Goal: Task Accomplishment & Management: Use online tool/utility

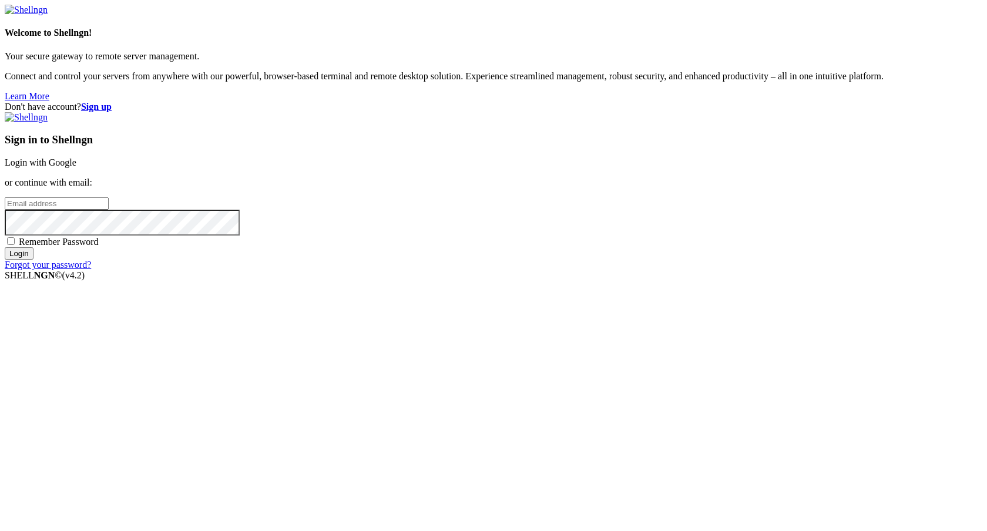
click at [76, 167] on link "Login with Google" at bounding box center [41, 162] width 72 height 10
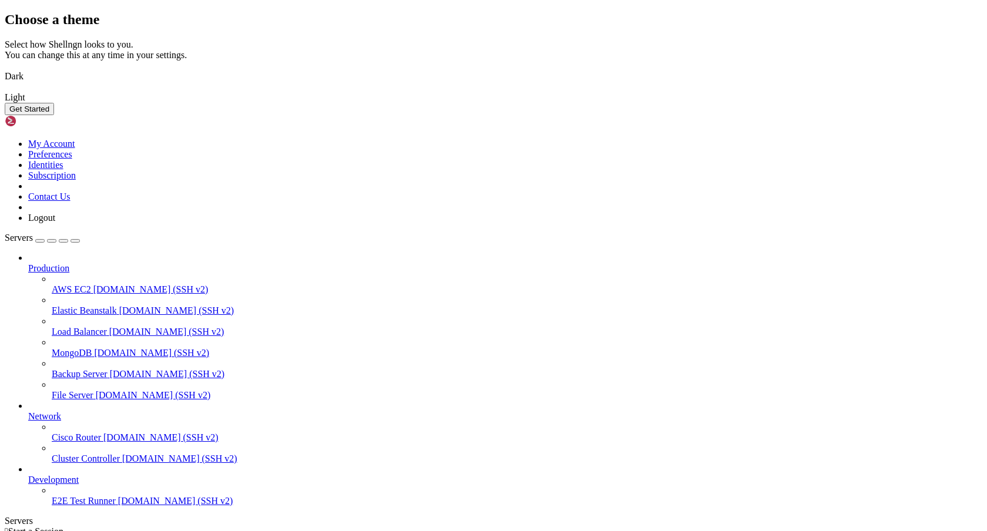
click at [5, 69] on img at bounding box center [5, 69] width 0 height 0
click at [54, 115] on button "Get Started" at bounding box center [29, 109] width 49 height 12
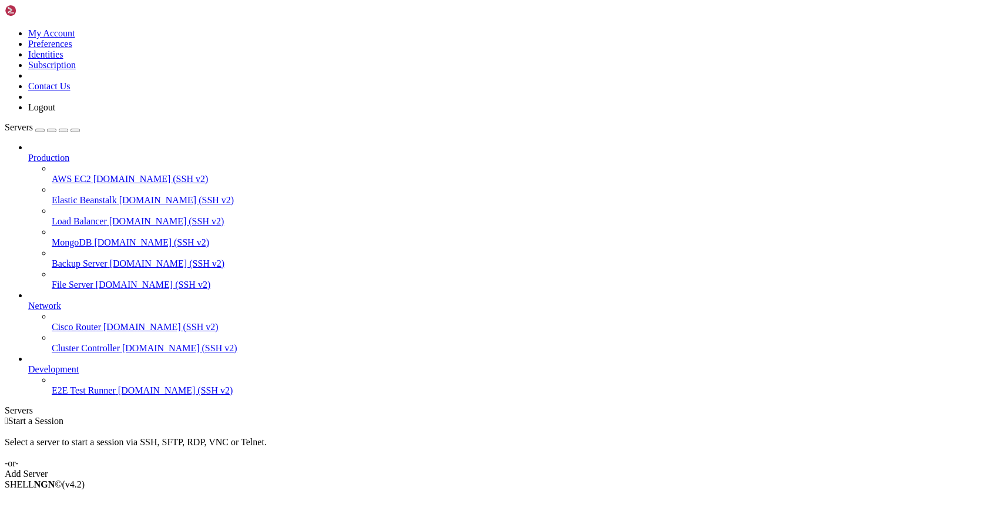
click at [137, 142] on div at bounding box center [505, 147] width 954 height 11
click at [28, 153] on icon at bounding box center [28, 153] width 0 height 0
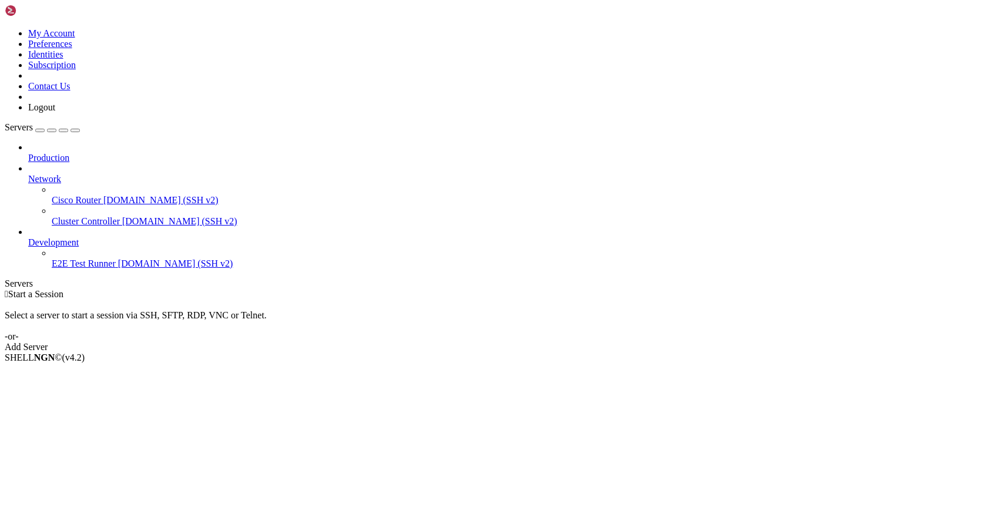
click at [28, 237] on icon at bounding box center [28, 237] width 0 height 0
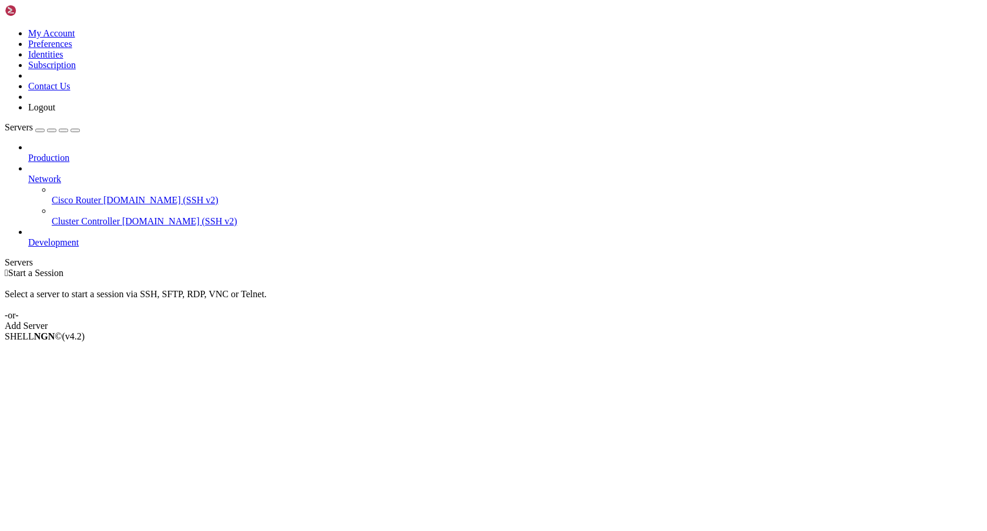
click at [568, 321] on link "Add Server" at bounding box center [494, 326] width 978 height 11
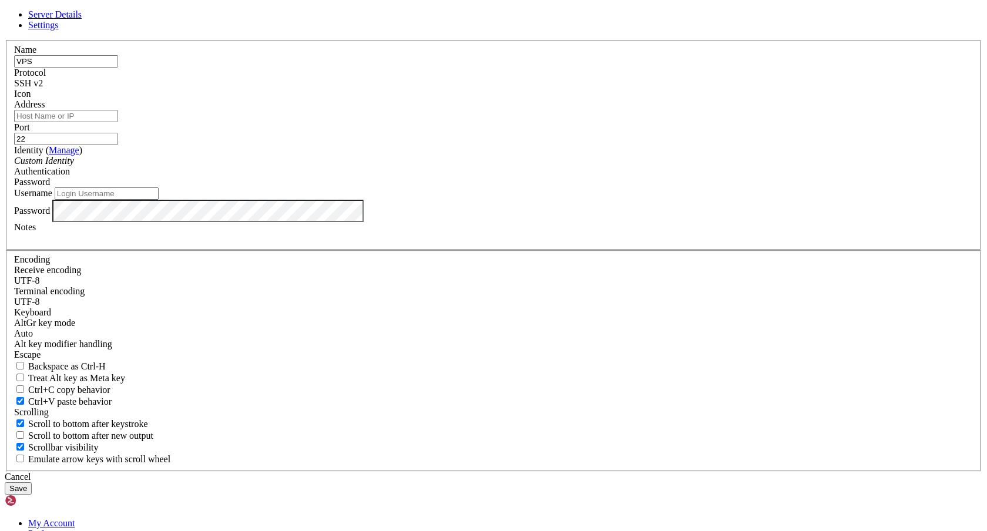
type input "VPS"
click at [118, 122] on input "Address" at bounding box center [66, 116] width 104 height 12
paste input "[TECHNICAL_ID]"
type input "[TECHNICAL_ID]"
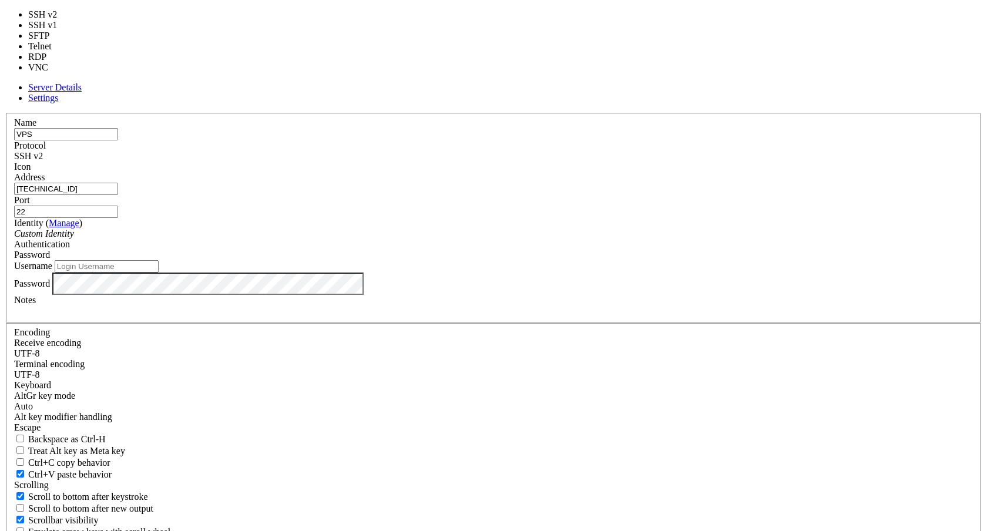
click at [584, 159] on div "SSH v2" at bounding box center [493, 156] width 959 height 11
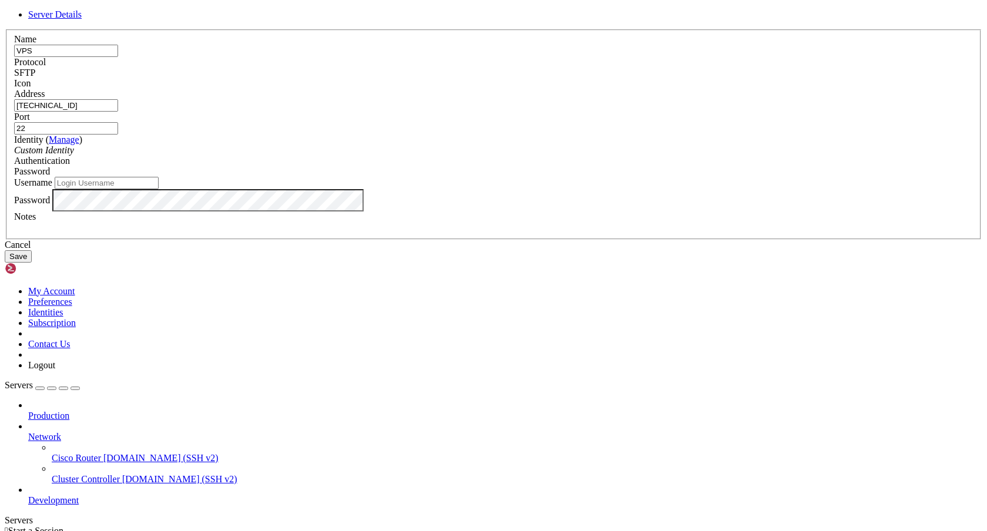
click at [430, 156] on div "Custom Identity" at bounding box center [493, 150] width 959 height 11
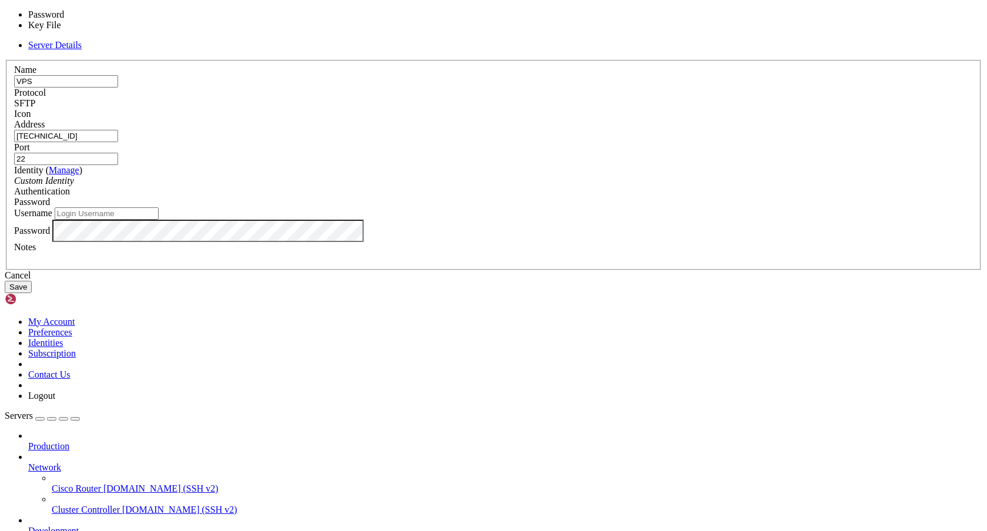
click at [569, 207] on div "Password" at bounding box center [493, 202] width 959 height 11
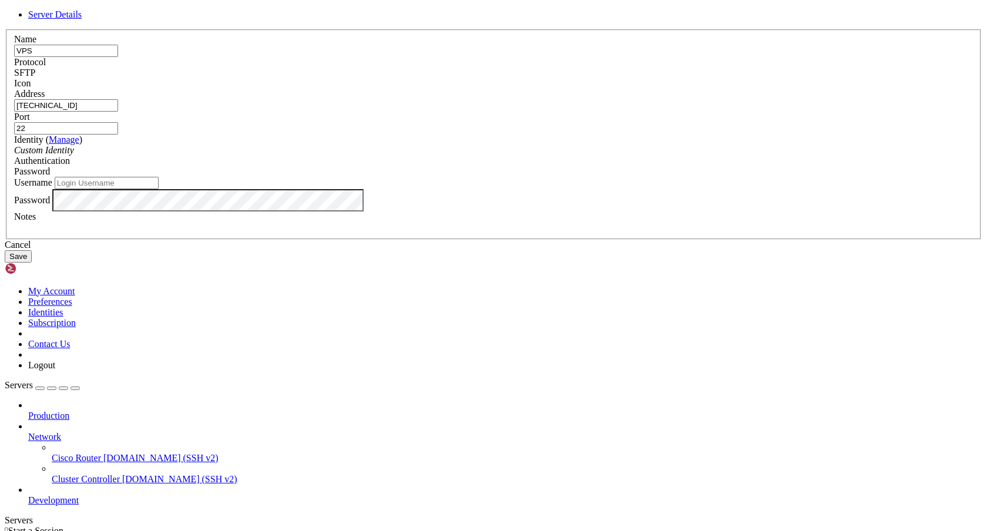
click at [427, 189] on div "Username" at bounding box center [493, 183] width 959 height 12
click at [159, 189] on input "Username" at bounding box center [107, 183] width 104 height 12
type input "root"
click at [32, 263] on button "Save" at bounding box center [18, 256] width 27 height 12
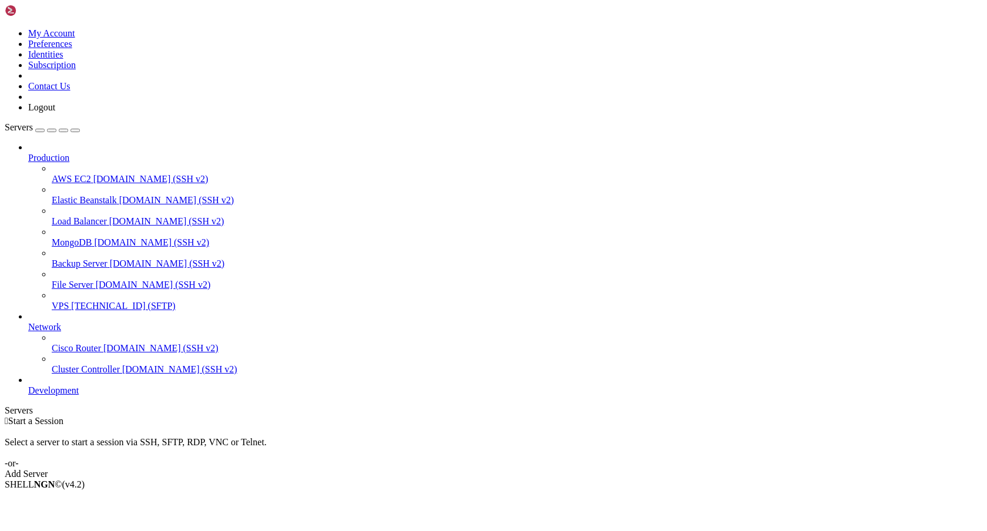
click at [90, 301] on span "[TECHNICAL_ID] (SFTP)" at bounding box center [123, 306] width 104 height 10
click at [59, 500] on span "Connect" at bounding box center [43, 505] width 31 height 10
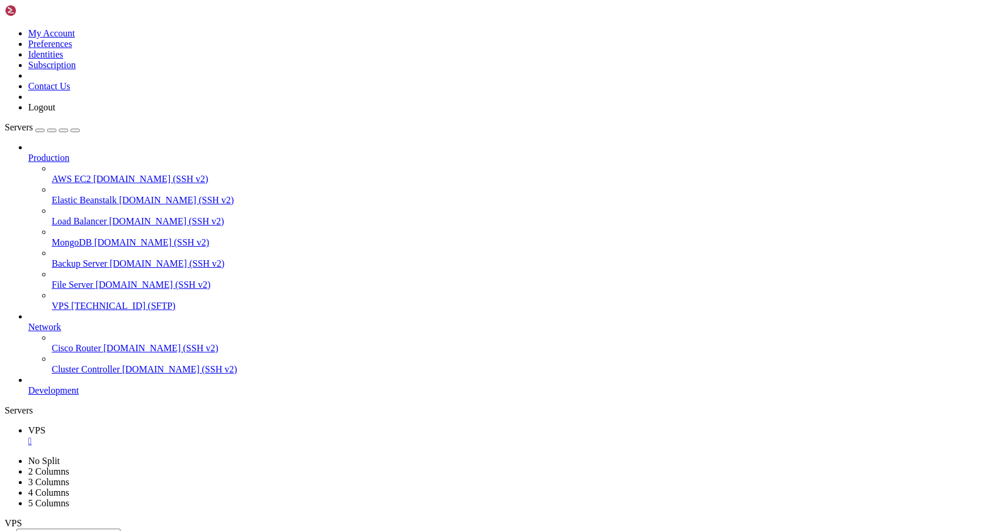
type input "/root"
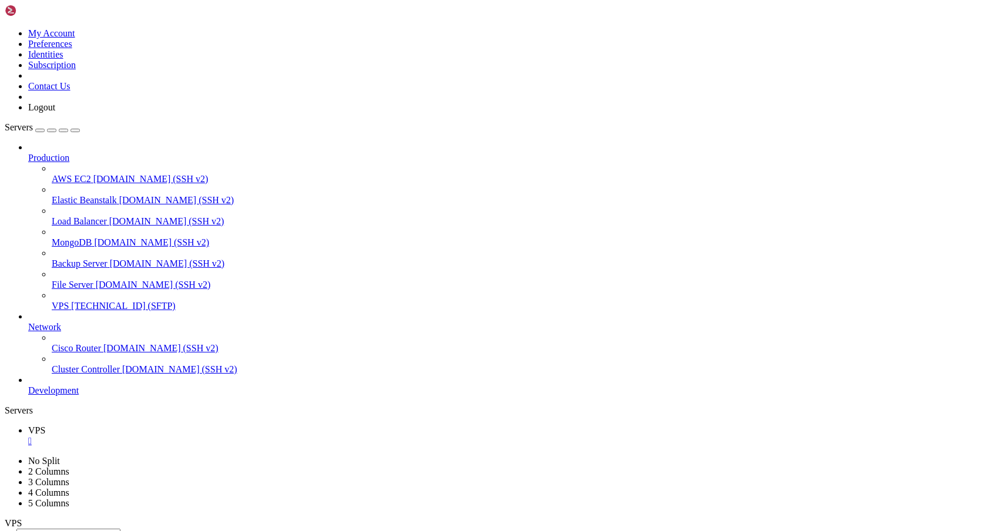
click at [197, 391] on div at bounding box center [493, 265] width 987 height 531
click at [404, 338] on div at bounding box center [493, 265] width 987 height 531
click at [64, 12] on img at bounding box center [39, 11] width 68 height 12
click at [120, 529] on input "/root" at bounding box center [68, 535] width 104 height 12
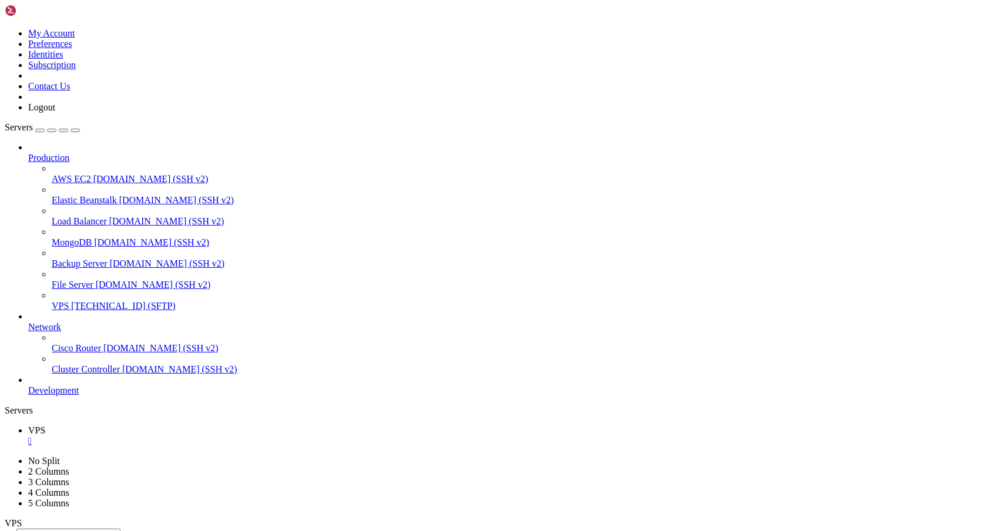
click at [5, 456] on icon at bounding box center [5, 456] width 0 height 0
click at [79, 396] on span "Development" at bounding box center [53, 391] width 51 height 10
click at [28, 386] on icon at bounding box center [28, 386] width 0 height 0
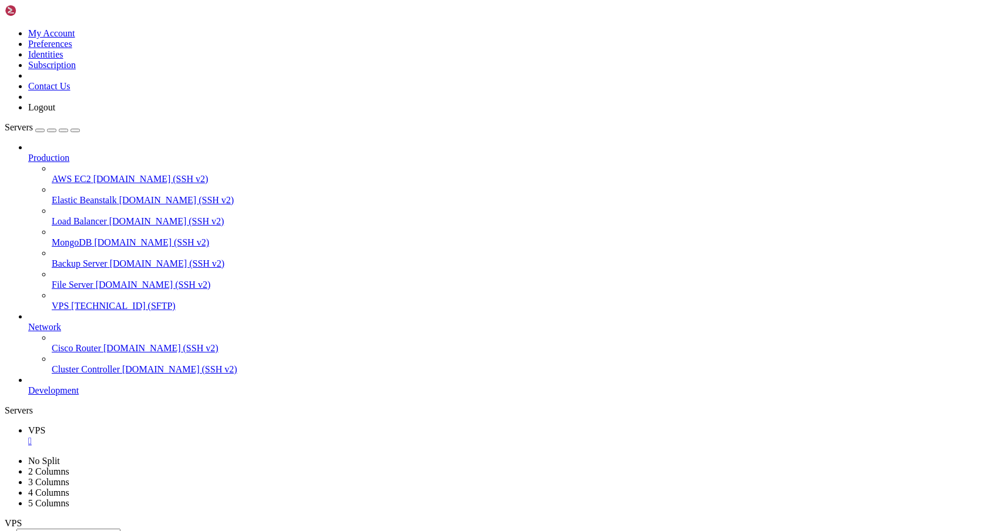
click at [28, 153] on icon at bounding box center [28, 153] width 0 height 0
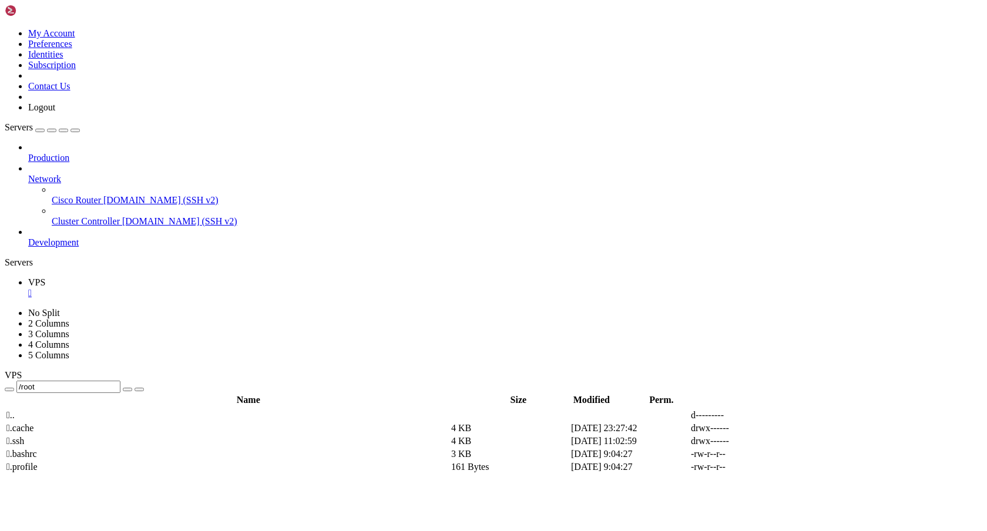
click at [28, 153] on icon at bounding box center [28, 153] width 0 height 0
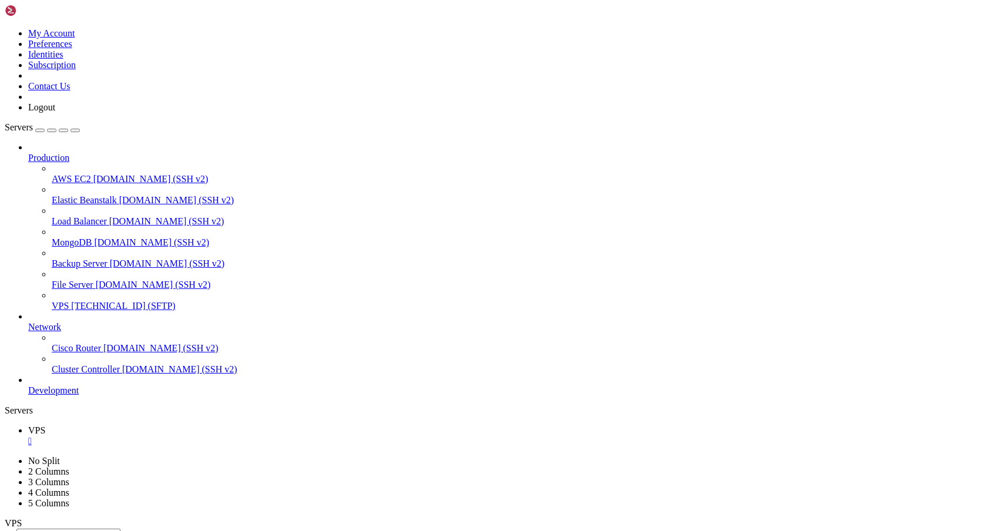
click at [86, 301] on link "VPS [TECHNICAL_ID] (SFTP)" at bounding box center [517, 306] width 931 height 11
click at [103, 301] on span "[TECHNICAL_ID] (SFTP)" at bounding box center [123, 306] width 104 height 10
click at [102, 301] on span "[TECHNICAL_ID] (SFTP)" at bounding box center [123, 306] width 104 height 10
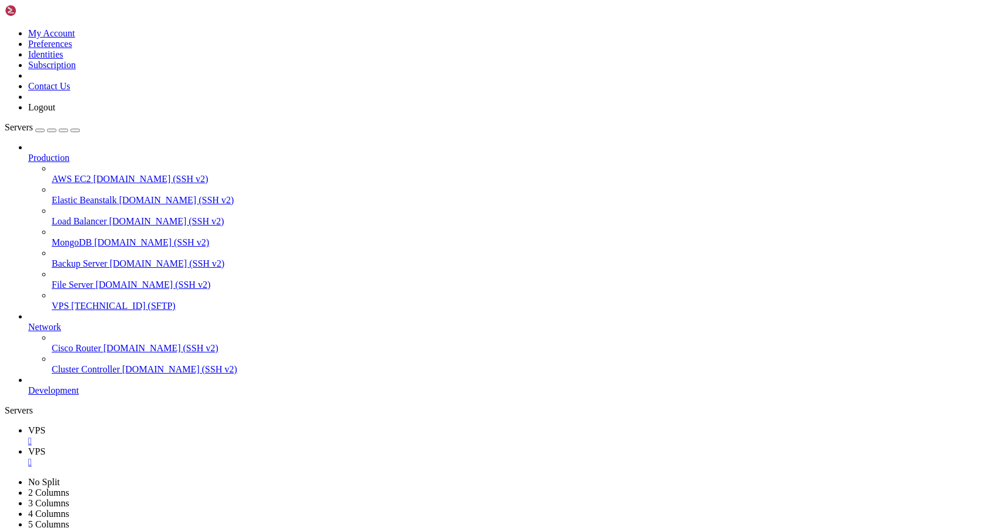
click at [248, 457] on div "" at bounding box center [505, 462] width 954 height 11
click at [286, 255] on div at bounding box center [493, 265] width 987 height 531
click at [75, 130] on icon "button" at bounding box center [75, 130] width 0 height 0
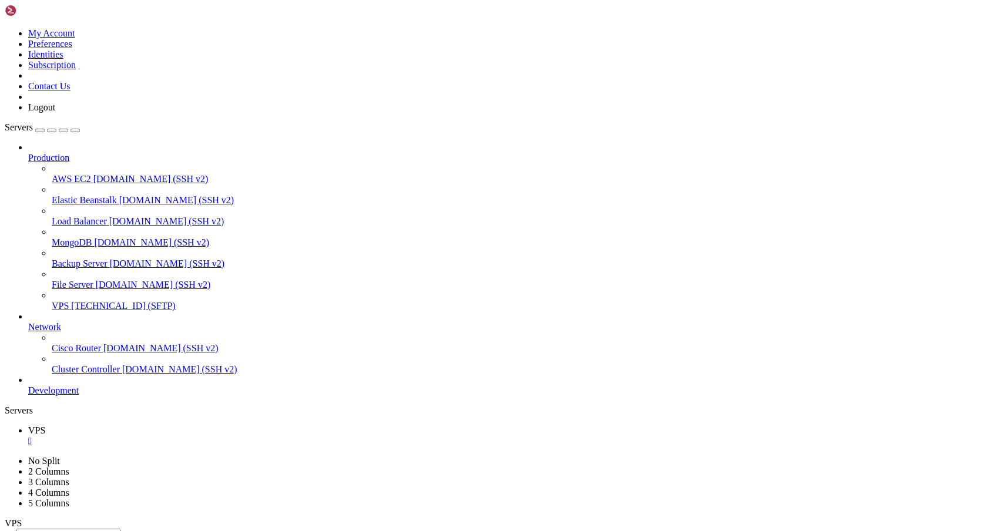
click at [9, 405] on div "Servers" at bounding box center [494, 410] width 978 height 11
click at [5, 28] on icon at bounding box center [5, 28] width 0 height 0
click at [125, 174] on link "AWS EC2 [DOMAIN_NAME] (SSH v2)" at bounding box center [517, 179] width 931 height 11
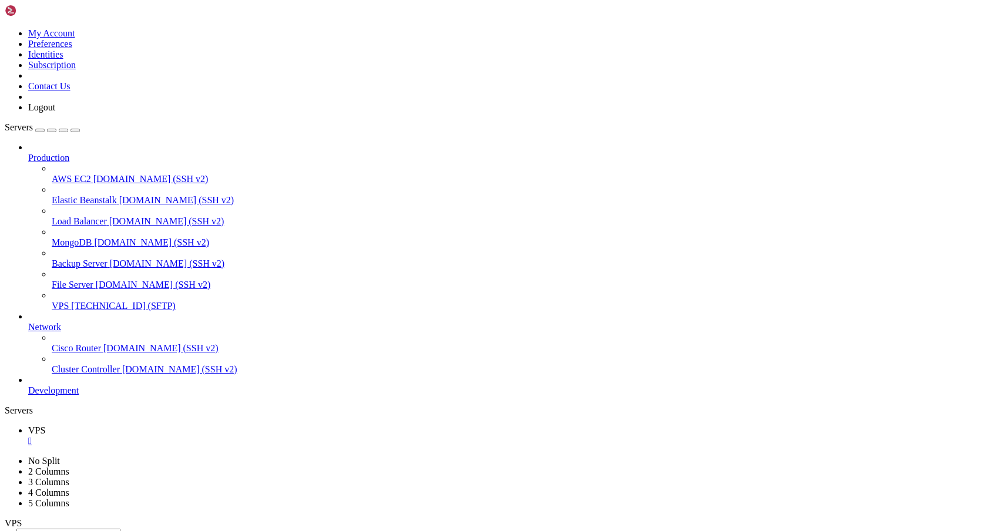
click at [125, 174] on link "AWS EC2 [DOMAIN_NAME] (SSH v2)" at bounding box center [517, 179] width 931 height 11
click at [90, 301] on span "[TECHNICAL_ID] (SFTP)" at bounding box center [123, 306] width 104 height 10
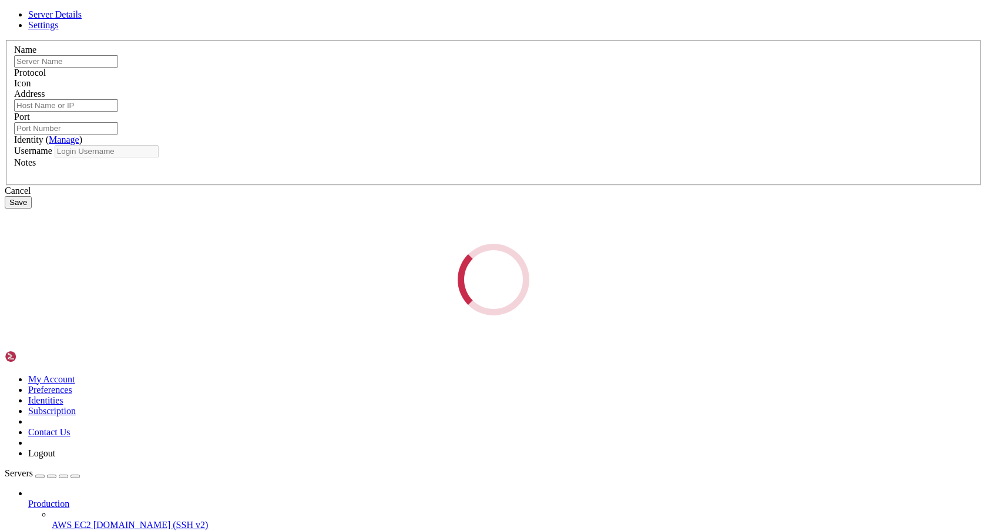
type input "VPS"
type input "[TECHNICAL_ID]"
type input "22"
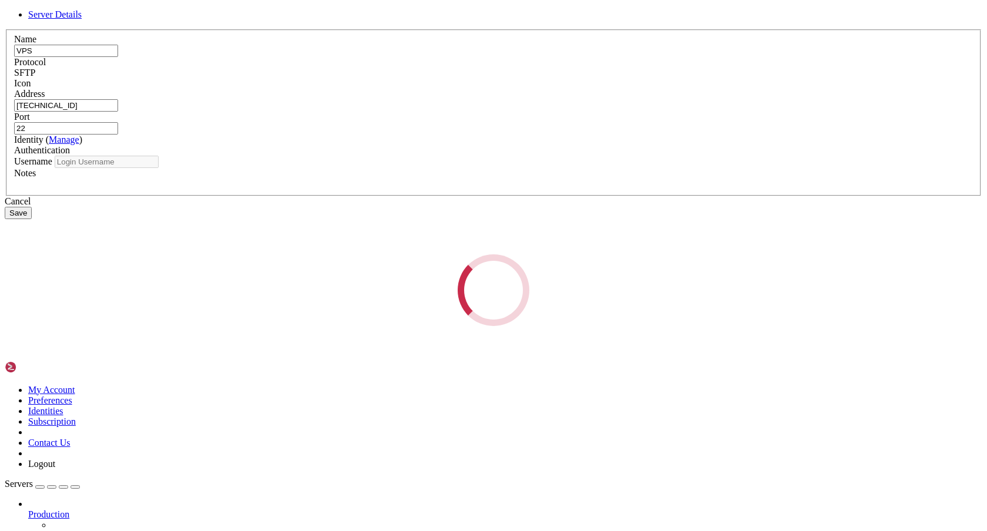
type input "root"
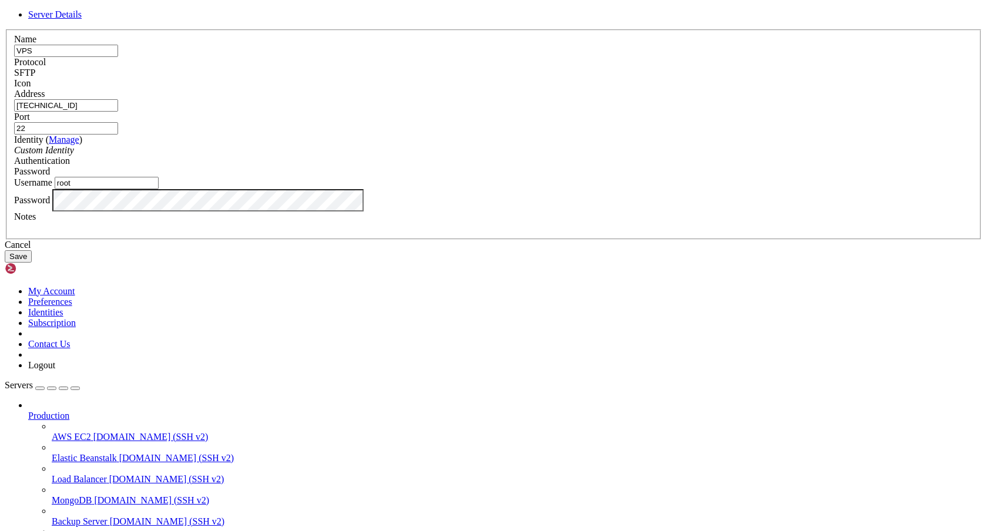
click at [578, 78] on div "SFTP" at bounding box center [493, 73] width 959 height 11
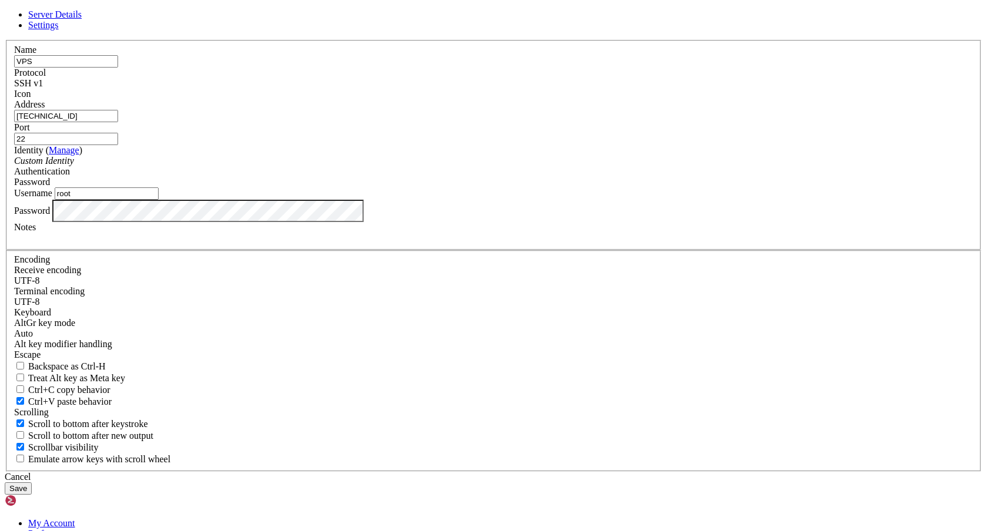
click at [32, 482] on button "Save" at bounding box center [18, 488] width 27 height 12
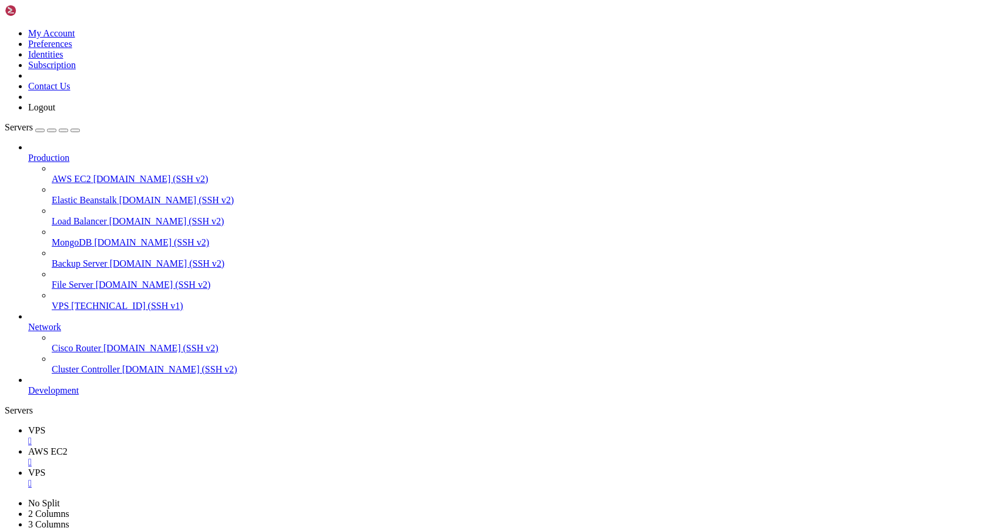
click at [71, 301] on span "[TECHNICAL_ID] (SSH v1)" at bounding box center [127, 306] width 112 height 10
click at [45, 425] on span "VPS" at bounding box center [36, 430] width 17 height 10
click at [194, 436] on div "" at bounding box center [505, 441] width 954 height 11
click at [210, 436] on div "" at bounding box center [505, 441] width 954 height 11
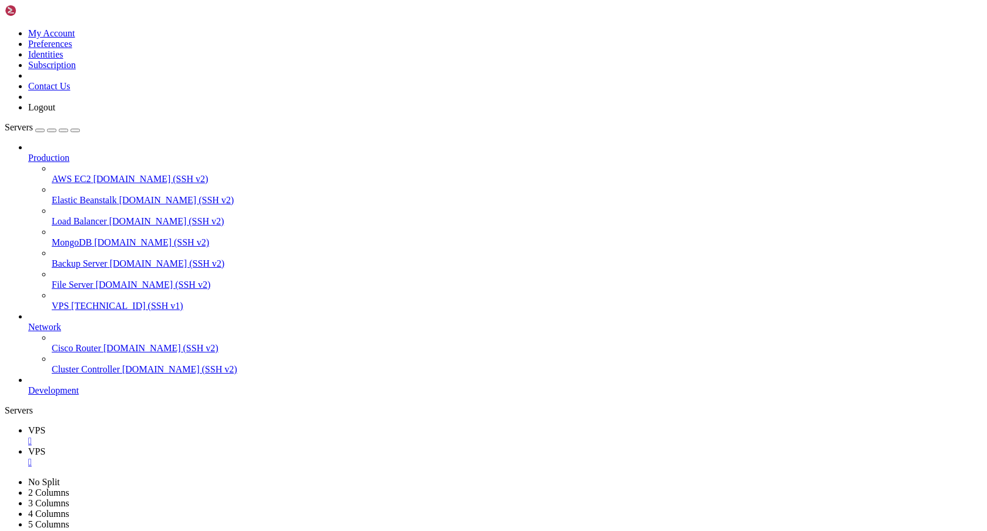
click at [196, 436] on div "" at bounding box center [505, 441] width 954 height 11
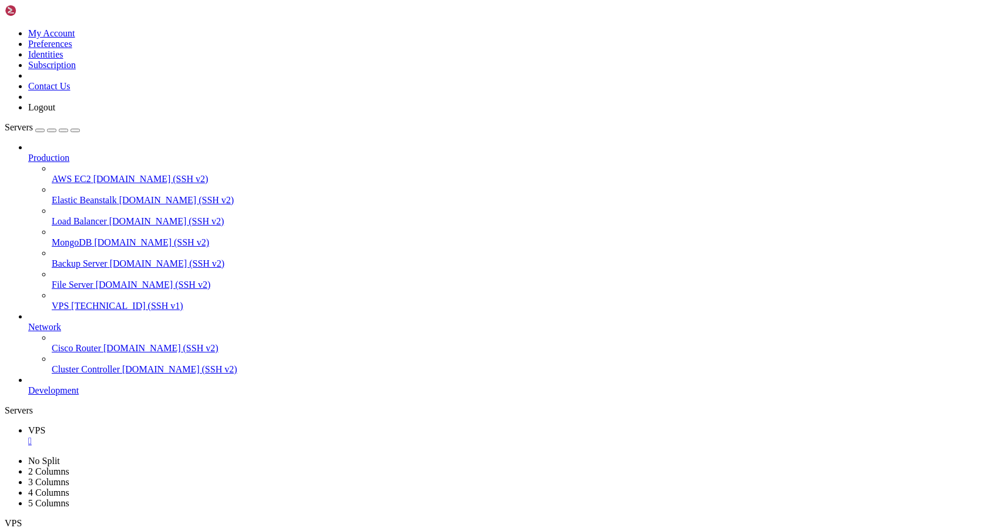
click at [81, 301] on span "[TECHNICAL_ID] (SSH v1)" at bounding box center [127, 306] width 112 height 10
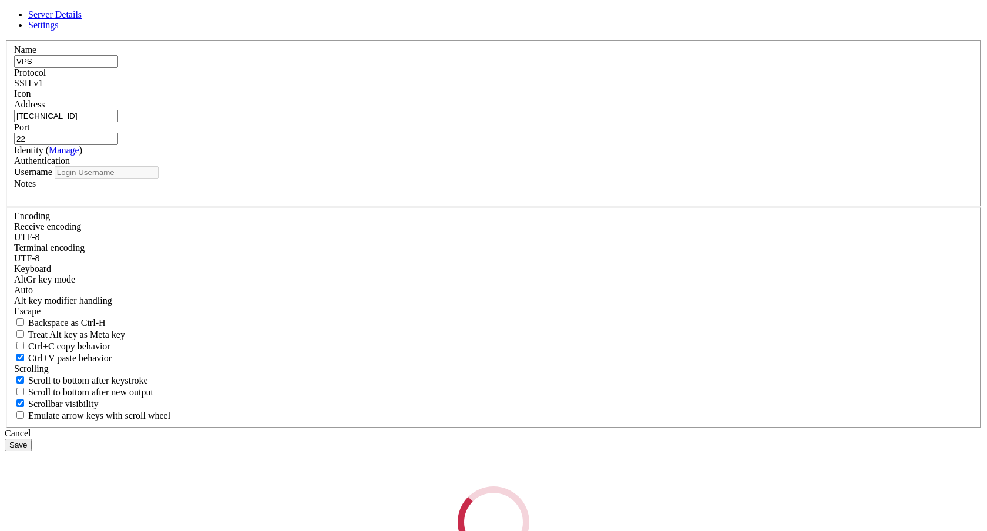
type input "root"
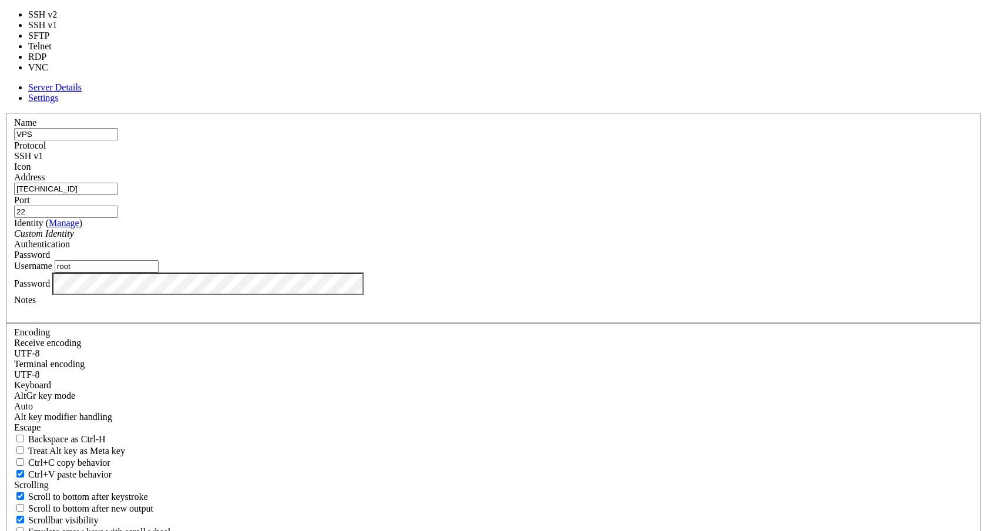
click at [43, 159] on span "SSH v1" at bounding box center [28, 156] width 29 height 10
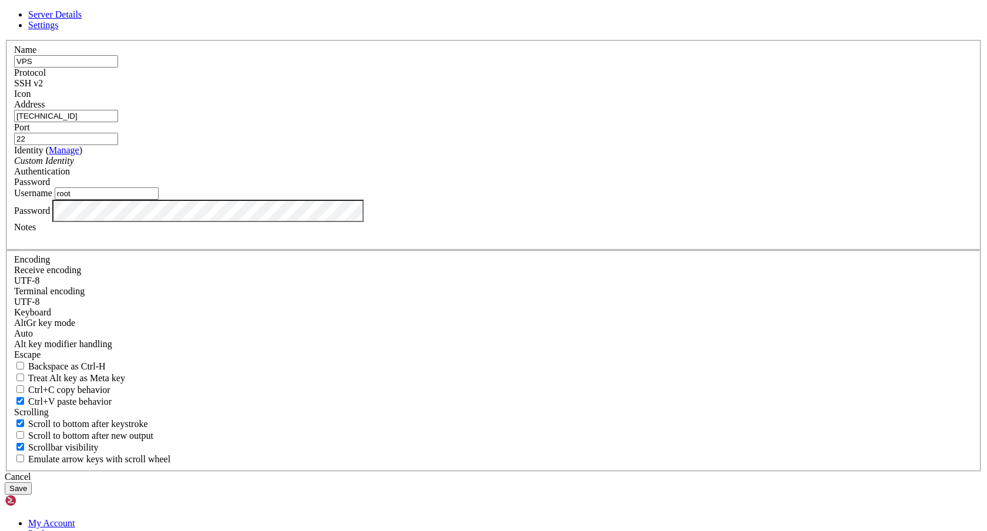
click at [32, 482] on button "Save" at bounding box center [18, 488] width 27 height 12
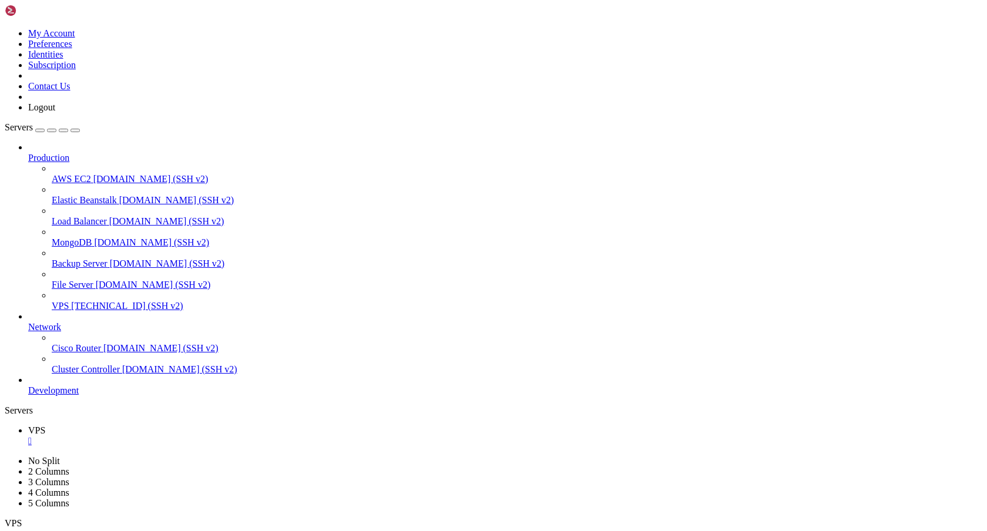
scroll to position [1984, 0]
drag, startPoint x: 273, startPoint y: 1069, endPoint x: 9, endPoint y: 1026, distance: 267.9
drag, startPoint x: 9, startPoint y: 1027, endPoint x: 246, endPoint y: 1051, distance: 238.1
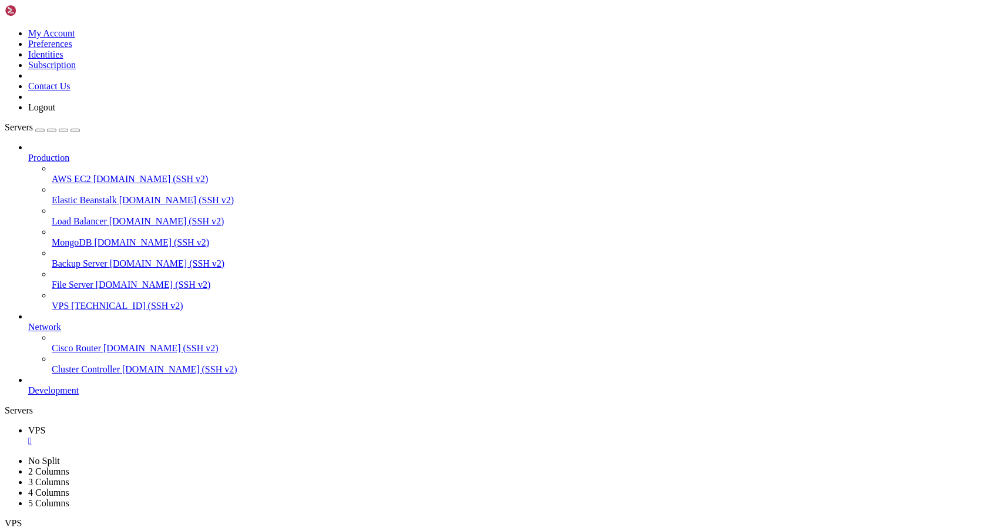
drag, startPoint x: 252, startPoint y: 1075, endPoint x: 11, endPoint y: 1007, distance: 250.4
copy div "root@ubuntu:~# ll total 24 drwx------ 4 root root 4096 [DATE] 15:02 . / drwxr-x…"
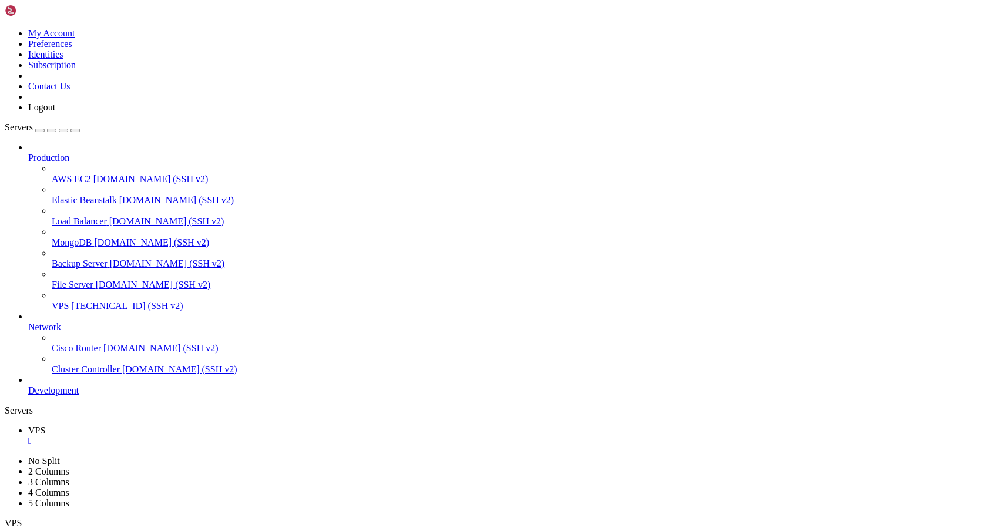
scroll to position [2189, 0]
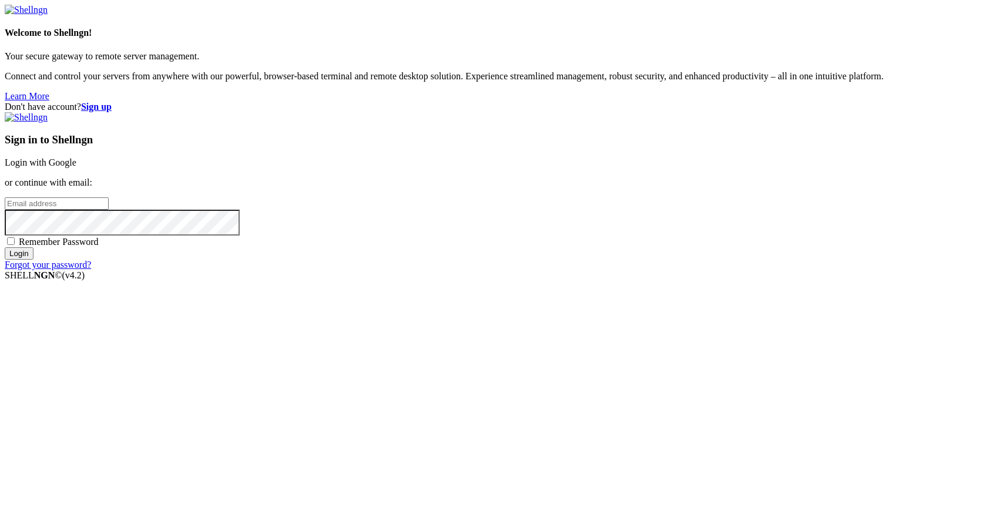
click at [76, 167] on link "Login with Google" at bounding box center [41, 162] width 72 height 10
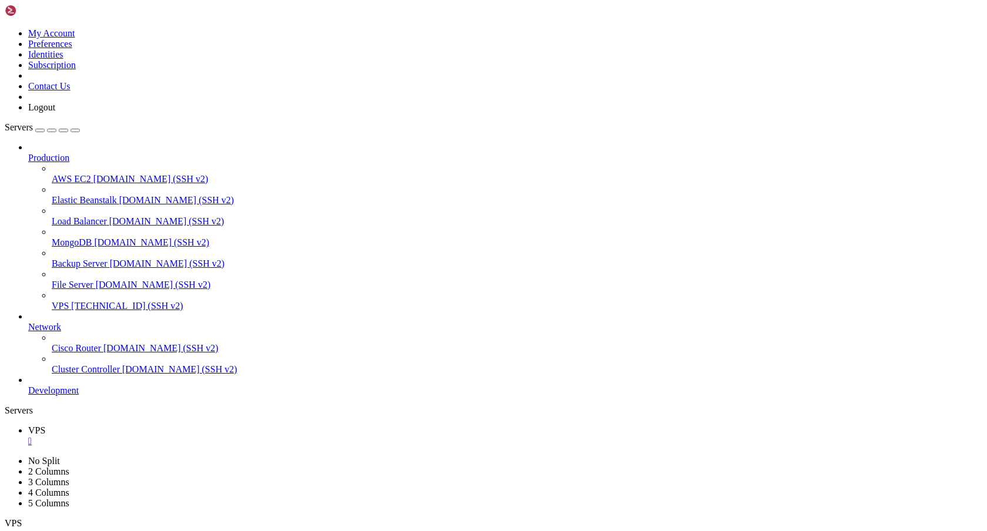
scroll to position [2180, 0]
drag, startPoint x: 215, startPoint y: 1075, endPoint x: 274, endPoint y: 1073, distance: 60.0
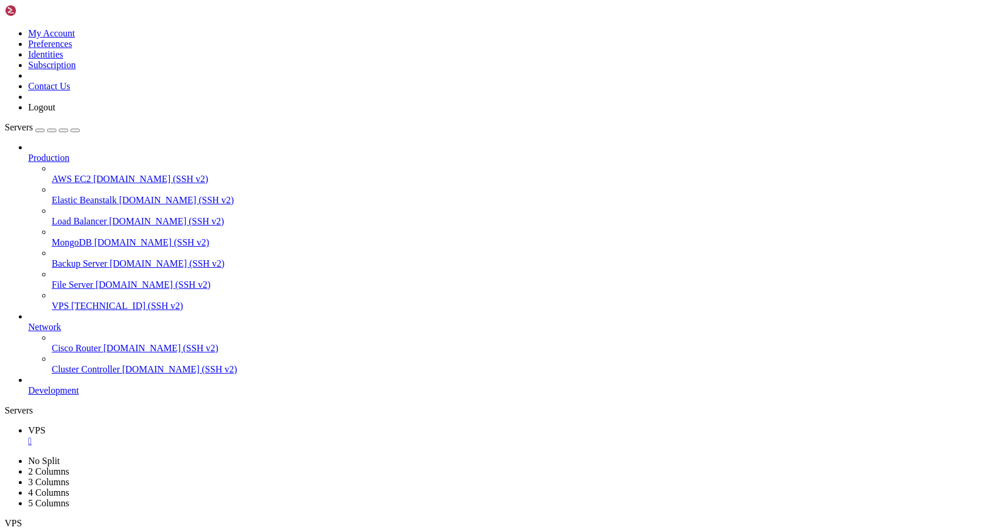
copy x-row "bizeelike /"
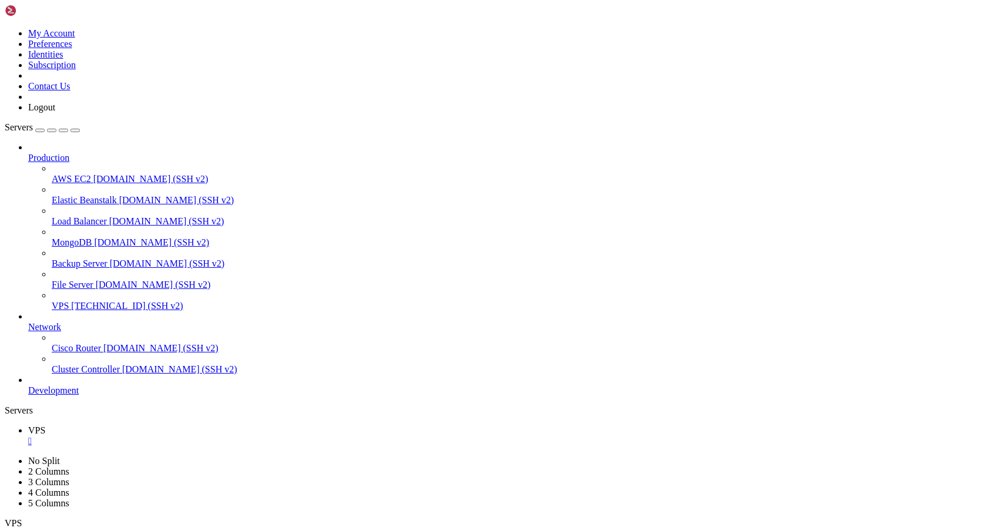
drag, startPoint x: 297, startPoint y: 1074, endPoint x: 10, endPoint y: 762, distance: 423.8
copy div "WARNING : Image for service vite was built because it did not already exist. To…"
drag, startPoint x: 7, startPoint y: 763, endPoint x: 294, endPoint y: 1063, distance: 415.6
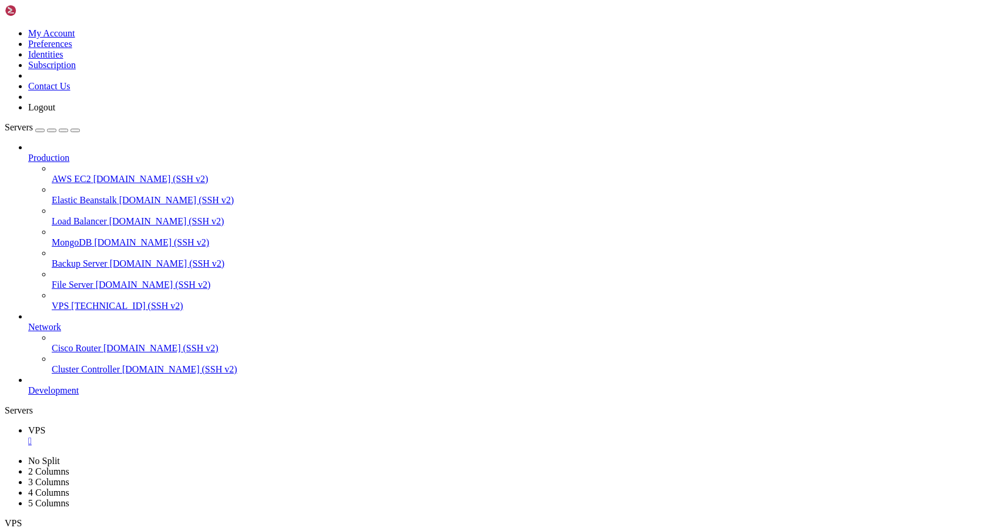
copy div "WARNING : Image for service vite was built because it did not already exist. To…"
drag, startPoint x: 11, startPoint y: 762, endPoint x: 299, endPoint y: 1075, distance: 425.1
drag, startPoint x: 289, startPoint y: 1073, endPoint x: 11, endPoint y: 764, distance: 415.7
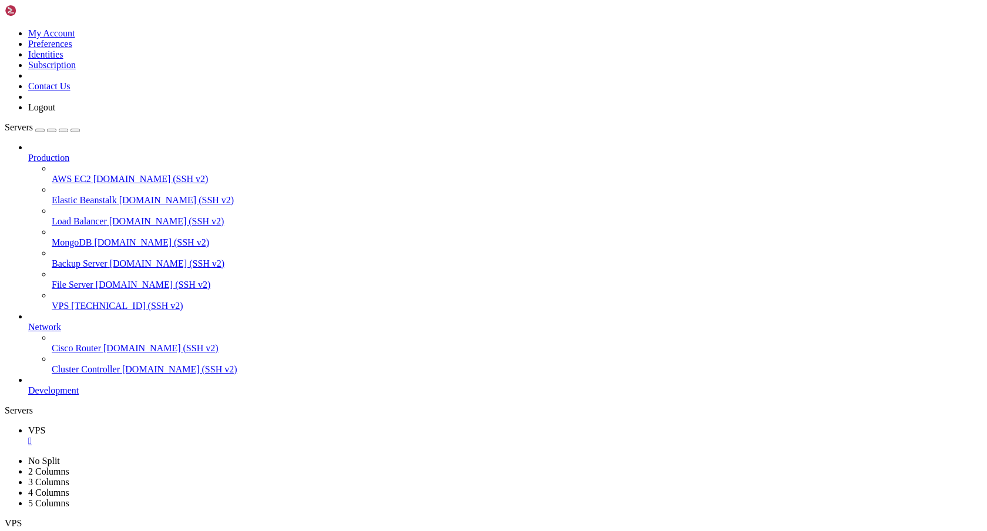
copy div "WARNING : Image for service vite was built because it did not already exist. To…"
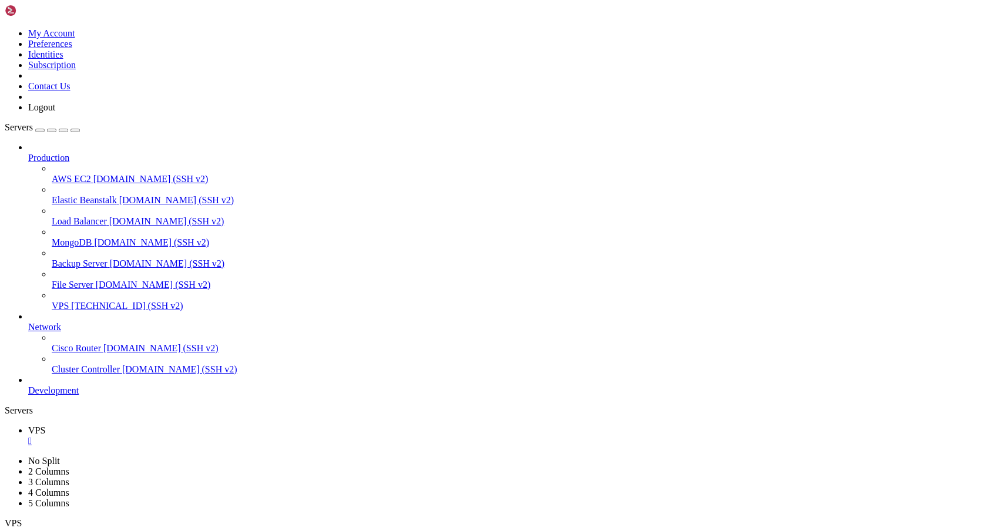
scroll to position [5719, 0]
drag, startPoint x: 294, startPoint y: 913, endPoint x: 199, endPoint y: 650, distance: 280.2
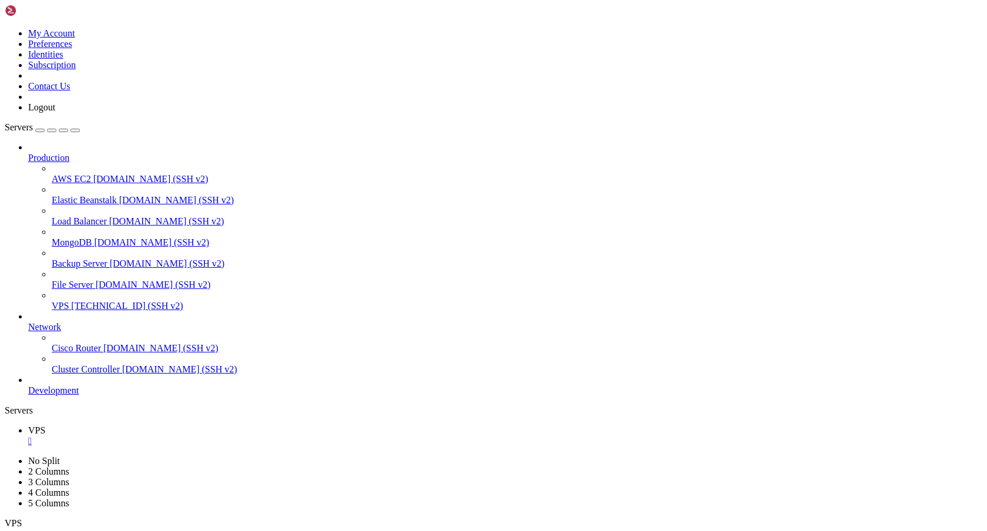
copy div "to docker.io/library/b2b-app 0.0s WARNING : Image for service vite was built be…"
drag, startPoint x: 289, startPoint y: 910, endPoint x: 76, endPoint y: 686, distance: 309.3
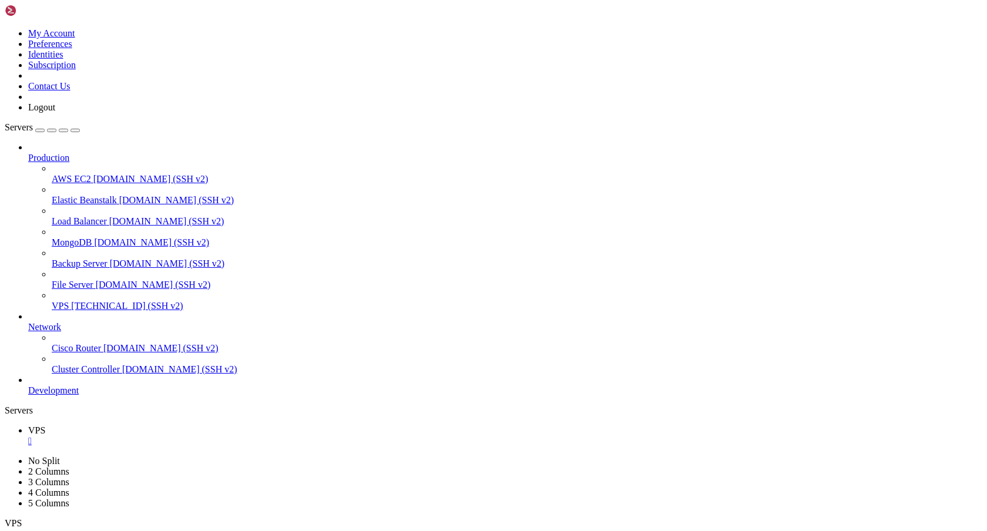
scroll to position [9, 0]
copy div "docker ps -a CONTAINER ID IMAGE COMMAND CREATED STATUS PORTS NAMES bc96b7fbe0fb…"
drag, startPoint x: 170, startPoint y: 763, endPoint x: 634, endPoint y: 790, distance: 463.9
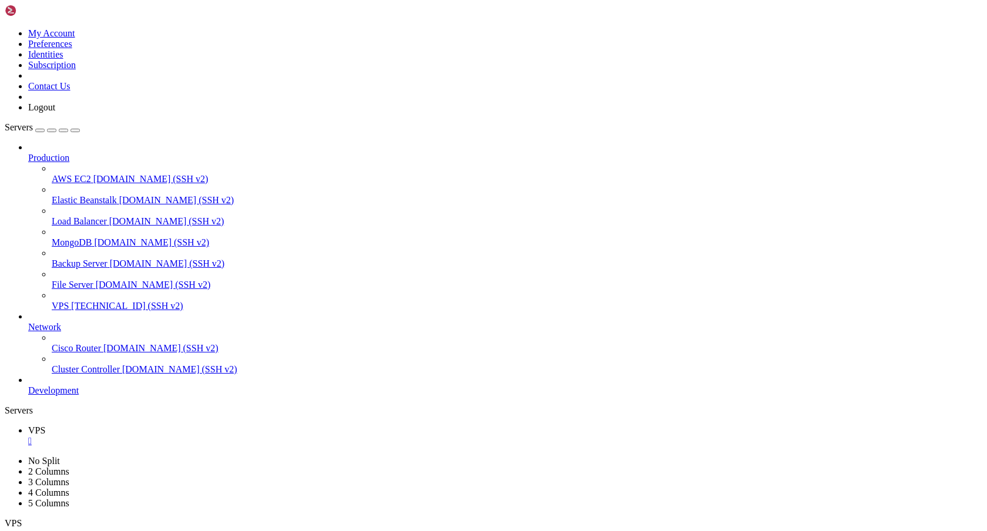
scroll to position [7213, 0]
drag, startPoint x: 173, startPoint y: 860, endPoint x: 713, endPoint y: 1077, distance: 582.5
copy div "docker logs b2b-db 2025-09-30 17:16:10+00:00 [Note] [Entrypoint]: Entrypoint sc…"
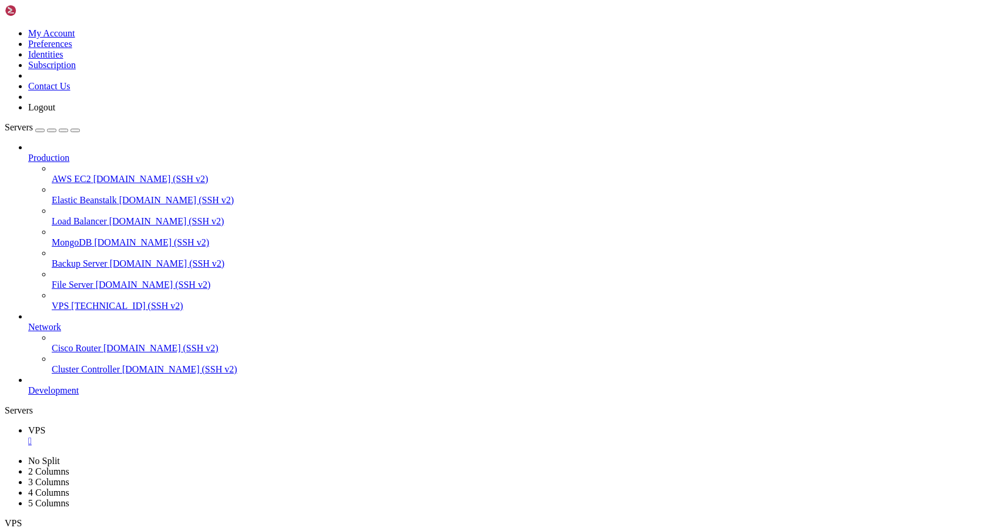
scroll to position [9, 0]
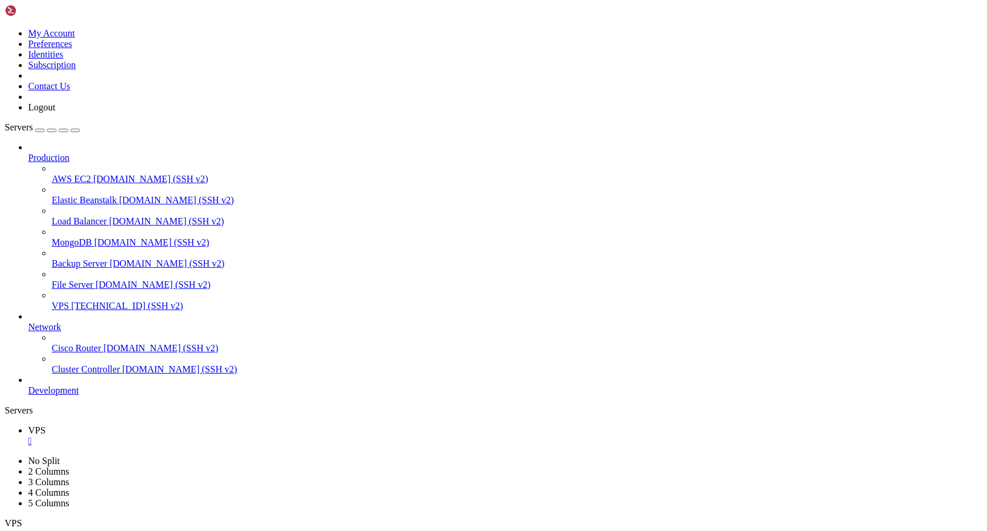
drag, startPoint x: 41, startPoint y: 663, endPoint x: 92, endPoint y: 870, distance: 213.8
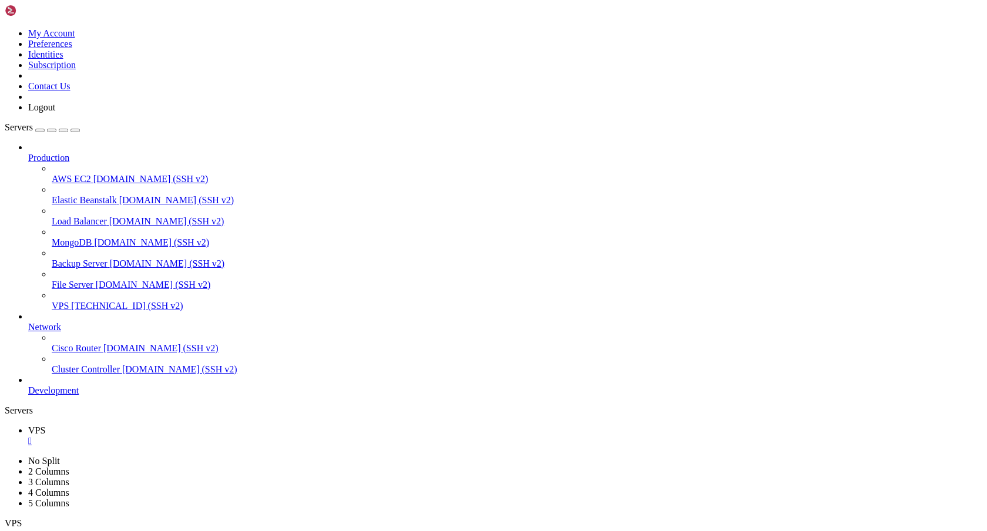
scroll to position [7249, 0]
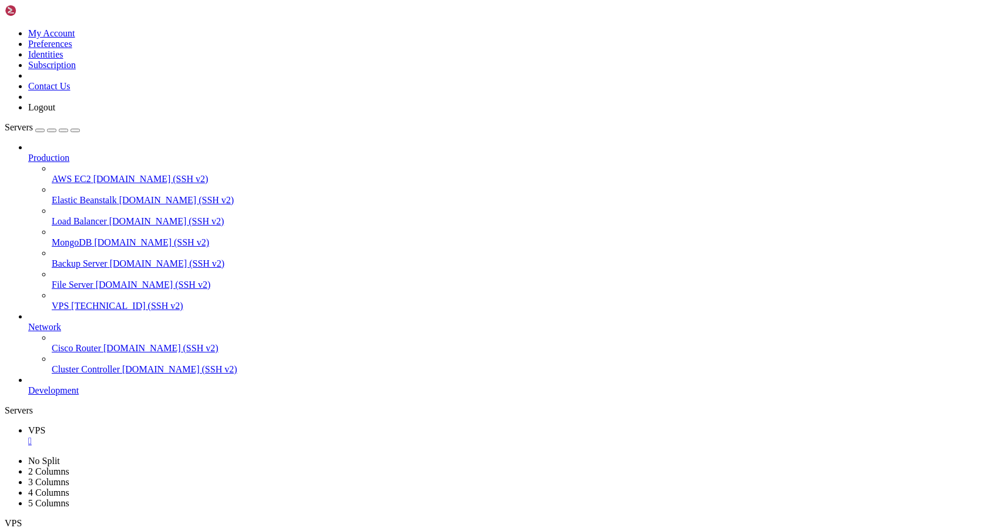
drag, startPoint x: 11, startPoint y: 1028, endPoint x: 273, endPoint y: 1061, distance: 263.5
copy div "root@ubuntu:~/var/www/bizeelike# docker-compose up -d --build ERROR : yaml.pars…"
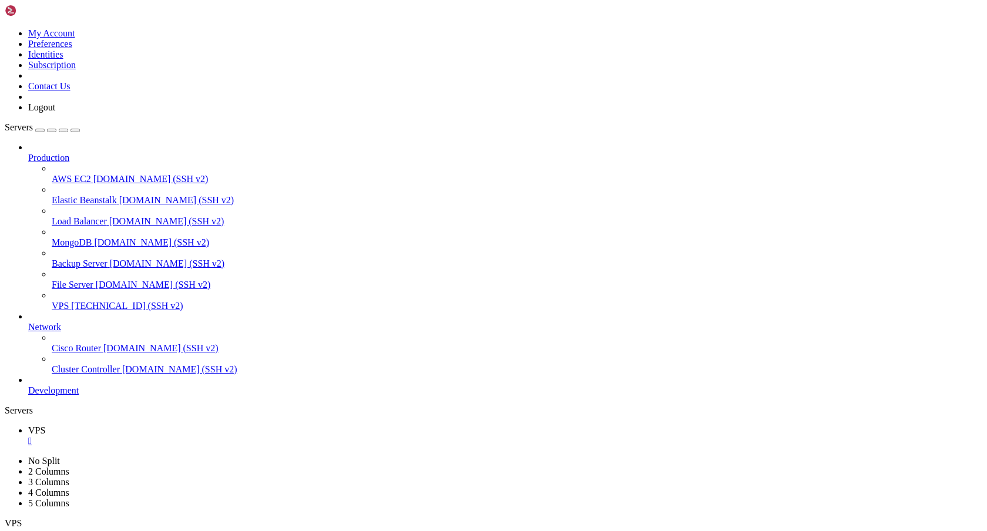
drag, startPoint x: 168, startPoint y: 1072, endPoint x: 12, endPoint y: 772, distance: 338.6
copy div "uilding app [+] Building 0.1s (20/20) FINISHED docker:default => [internal] loa…"
drag, startPoint x: 68, startPoint y: 1072, endPoint x: 9, endPoint y: 939, distance: 145.8
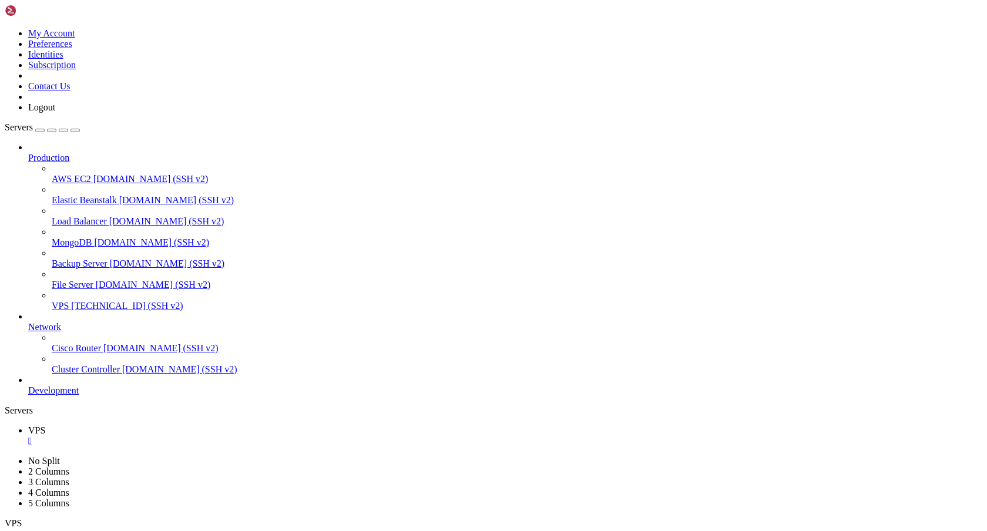
copy div "Creating b2b-vite ... done Creating b2b-db ... done Creating b2b-app ... done C…"
drag, startPoint x: 174, startPoint y: 1063, endPoint x: 571, endPoint y: 1080, distance: 397.6
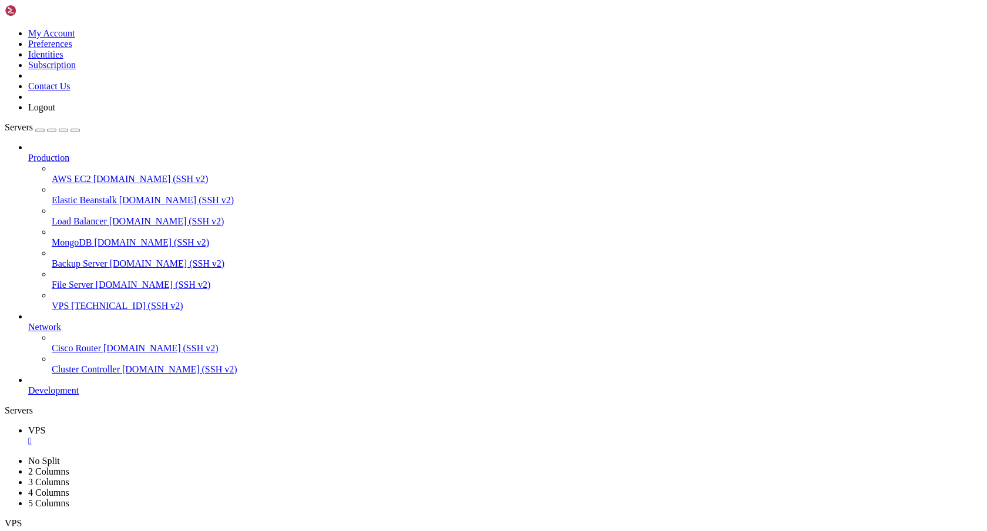
copy div "docker exec -it b2b-app bash Error response from daemon: Container 31d2723e07e9…"
drag, startPoint x: 532, startPoint y: 1070, endPoint x: 9, endPoint y: 984, distance: 530.0
copy div "CONTAINER ID IMAGE COMMAND CREATED STATUS PORTS NAMES 531206b60dc2 nginx:alpine…"
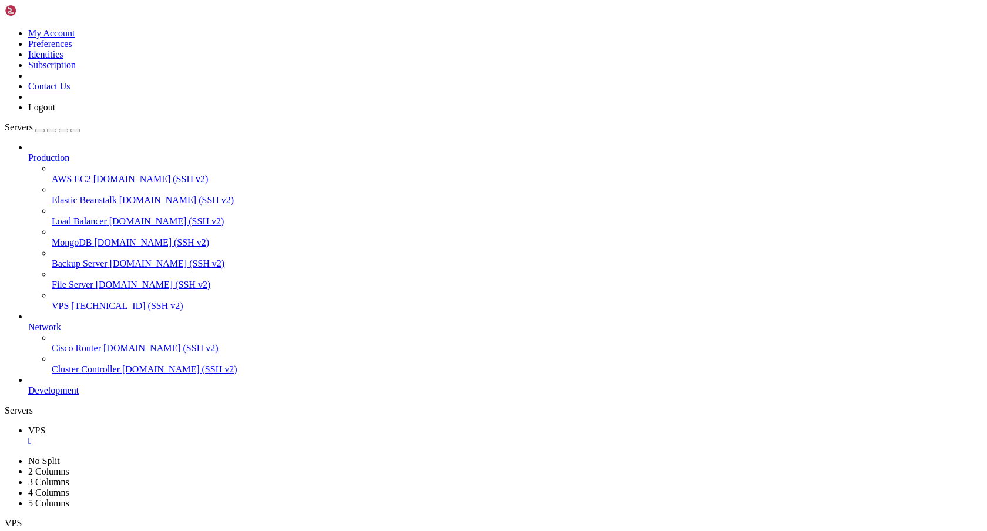
scroll to position [10116, 0]
drag, startPoint x: 173, startPoint y: 886, endPoint x: 239, endPoint y: 701, distance: 197.2
copy div "docker logs b2b-app fatal: detected dubious ownership in repository at '/var/ww…"
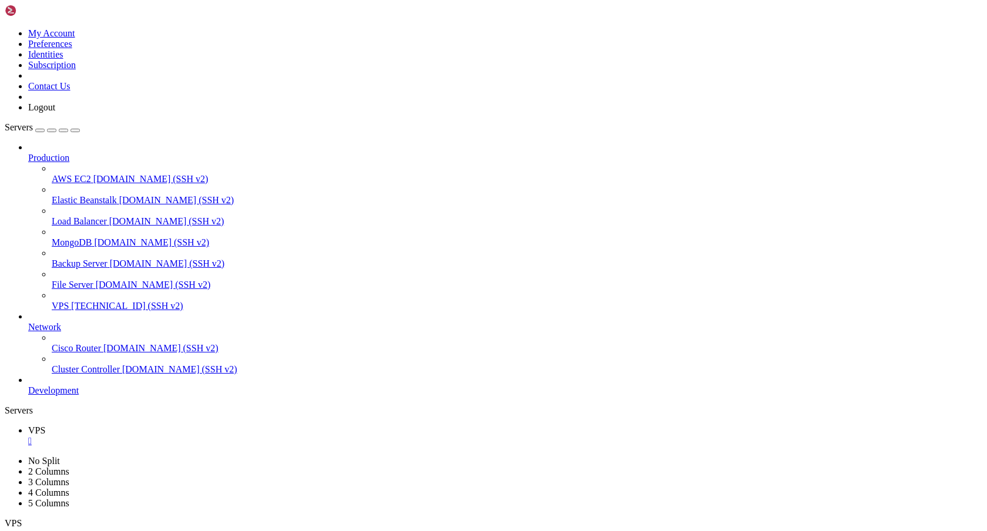
drag, startPoint x: 9, startPoint y: 978, endPoint x: 38, endPoint y: 1075, distance: 101.2
drag, startPoint x: 33, startPoint y: 1074, endPoint x: 11, endPoint y: 980, distance: 96.6
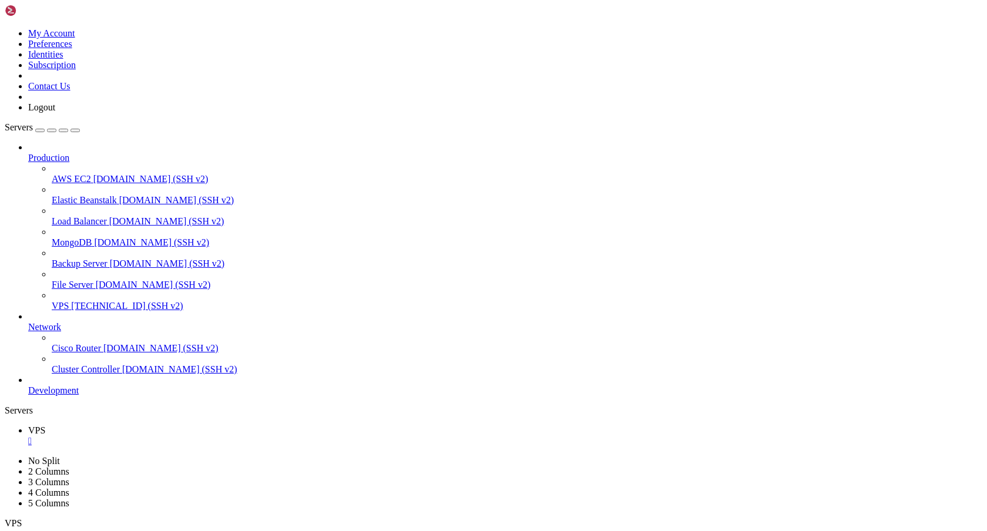
copy div "root@ubuntu:~/var/www/bizeelike# docker ps -a CONTAINER ID IMAGE COMMAND CREATE…"
drag, startPoint x: 173, startPoint y: 819, endPoint x: 338, endPoint y: 1074, distance: 303.3
copy div "docker logs b2b-app [INFO] Vendor directory not found. Running composer install…"
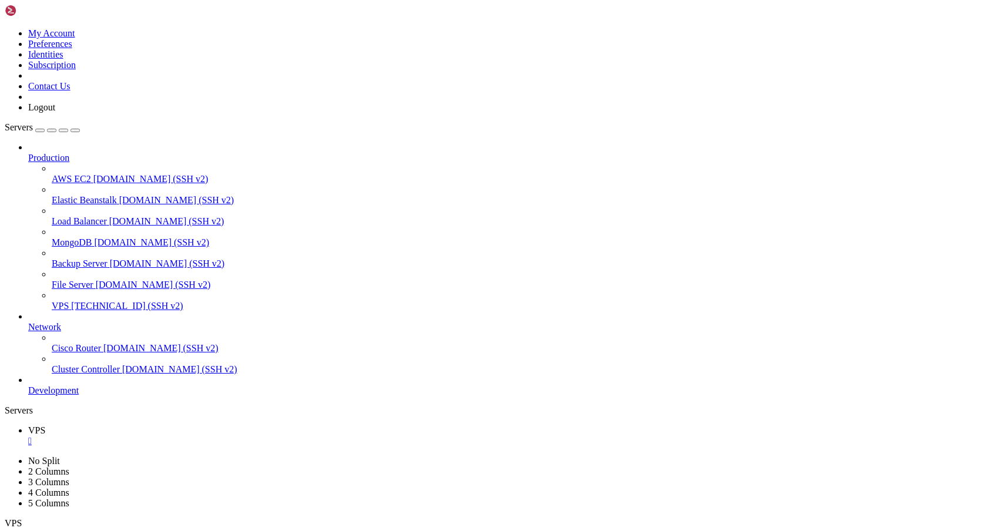
scroll to position [14534, 0]
copy div "root@ubuntu:~/var/www/bizeelike# docker compose down [+] Running 5/5 ✔ Containe…"
drag, startPoint x: 280, startPoint y: 1073, endPoint x: 11, endPoint y: 998, distance: 279.9
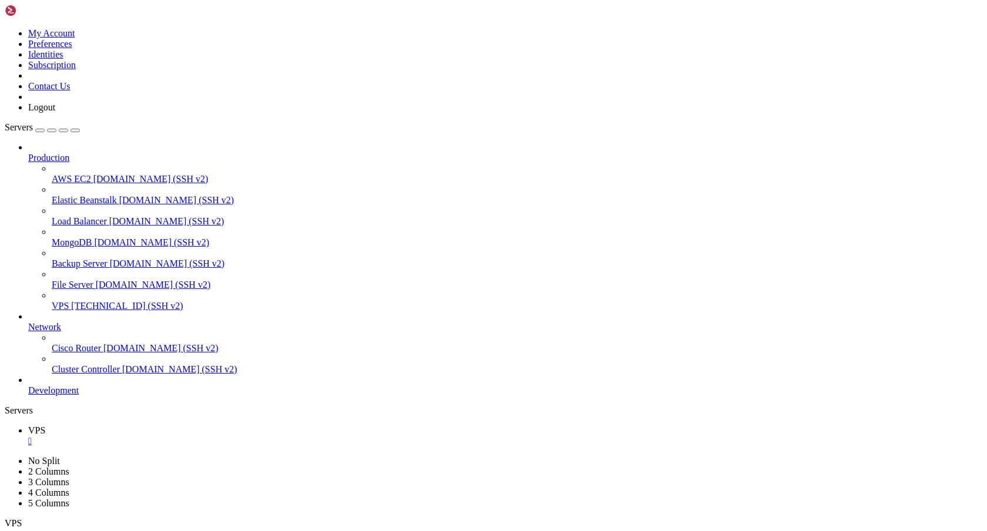
drag, startPoint x: 11, startPoint y: 1025, endPoint x: 194, endPoint y: 1082, distance: 191.6
copy div "root@ubuntu:~/var/www/bizeelike# docker ps -a CONTAINER ID IMAGE COMMAND CREATE…"
drag, startPoint x: 11, startPoint y: 981, endPoint x: 149, endPoint y: 1074, distance: 166.3
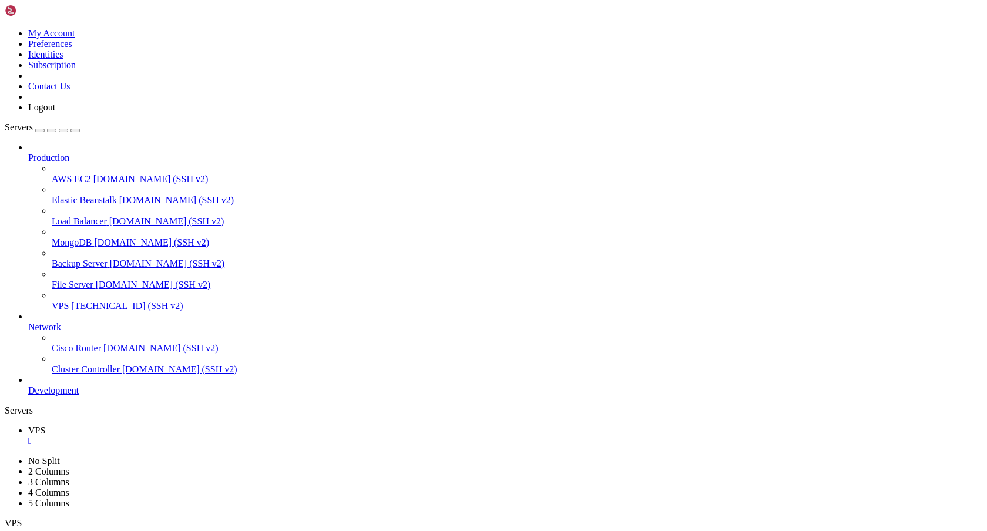
drag, startPoint x: 8, startPoint y: 973, endPoint x: 63, endPoint y: 1048, distance: 93.0
drag, startPoint x: 12, startPoint y: 980, endPoint x: 29, endPoint y: 984, distance: 17.4
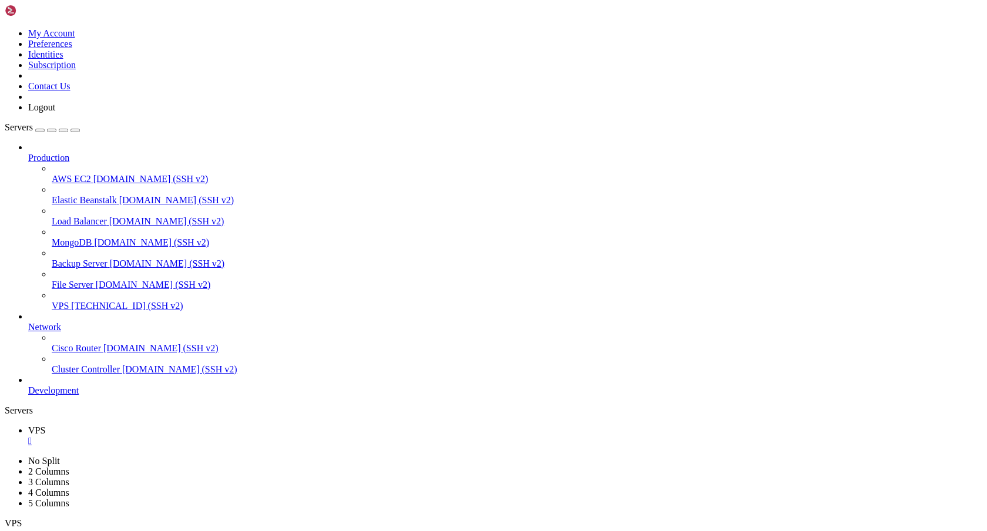
copy div "root@ubuntu:~/var/www/bizeelike# docker ps -a CONTAINER ID IMAGE COMMAND CREATE…"
drag, startPoint x: 11, startPoint y: 978, endPoint x: 98, endPoint y: 1071, distance: 127.3
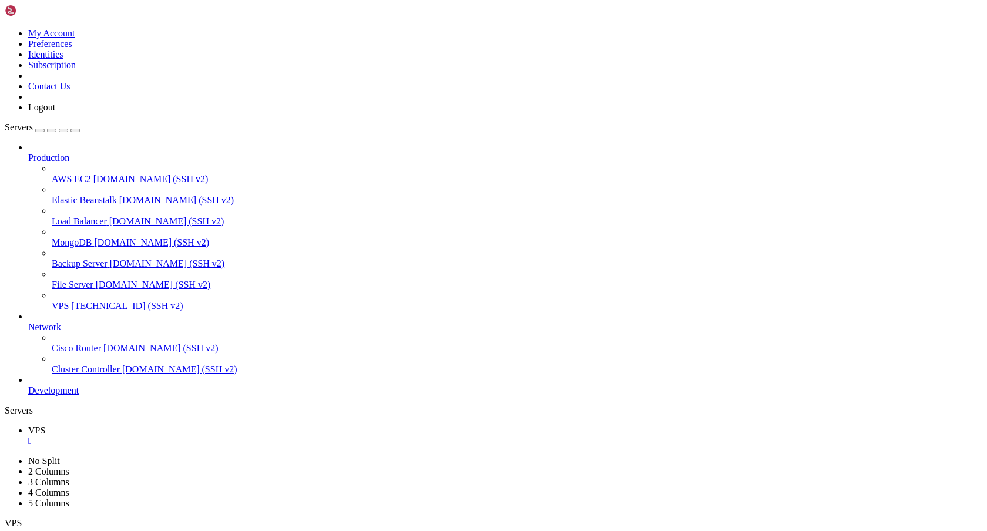
drag, startPoint x: 9, startPoint y: 800, endPoint x: 232, endPoint y: 1083, distance: 359.5
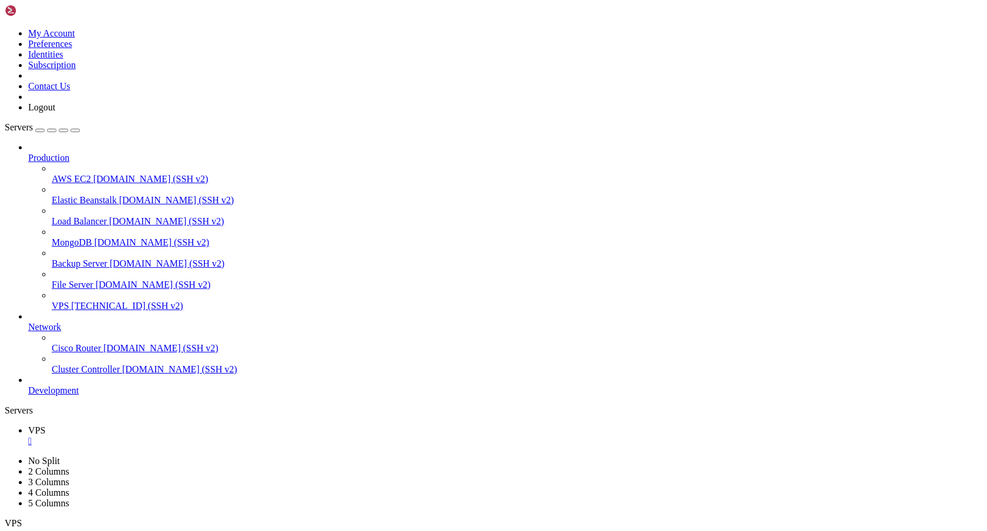
drag, startPoint x: 50, startPoint y: 705, endPoint x: 38, endPoint y: 705, distance: 11.8
drag, startPoint x: 45, startPoint y: 712, endPoint x: 12, endPoint y: 712, distance: 32.9
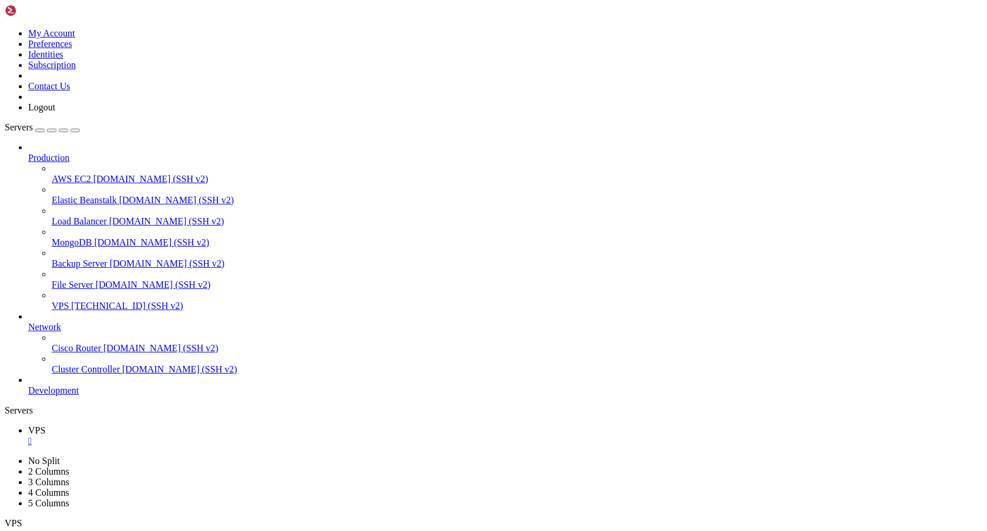
scroll to position [17486, 0]
drag, startPoint x: 10, startPoint y: 862, endPoint x: 90, endPoint y: 1071, distance: 224.5
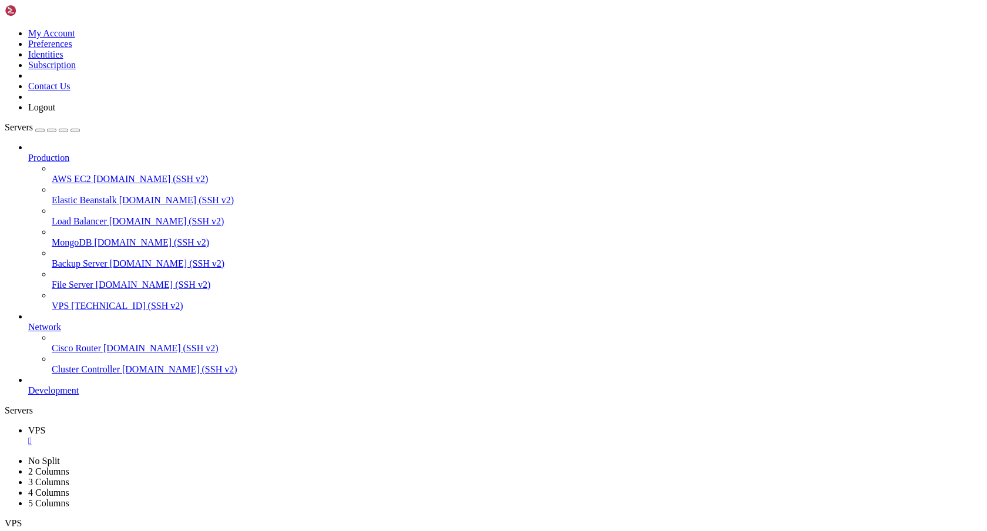
drag, startPoint x: 175, startPoint y: 693, endPoint x: 166, endPoint y: 1071, distance: 378.0
drag, startPoint x: 38, startPoint y: 811, endPoint x: 42, endPoint y: 817, distance: 6.9
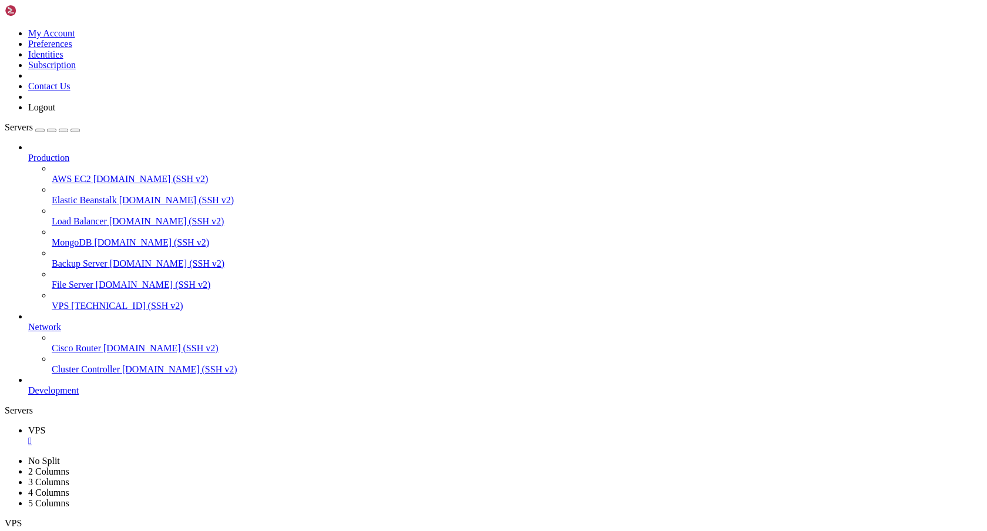
drag, startPoint x: 11, startPoint y: 800, endPoint x: 120, endPoint y: 1088, distance: 307.7
drag, startPoint x: 171, startPoint y: 789, endPoint x: 176, endPoint y: 1075, distance: 286.2
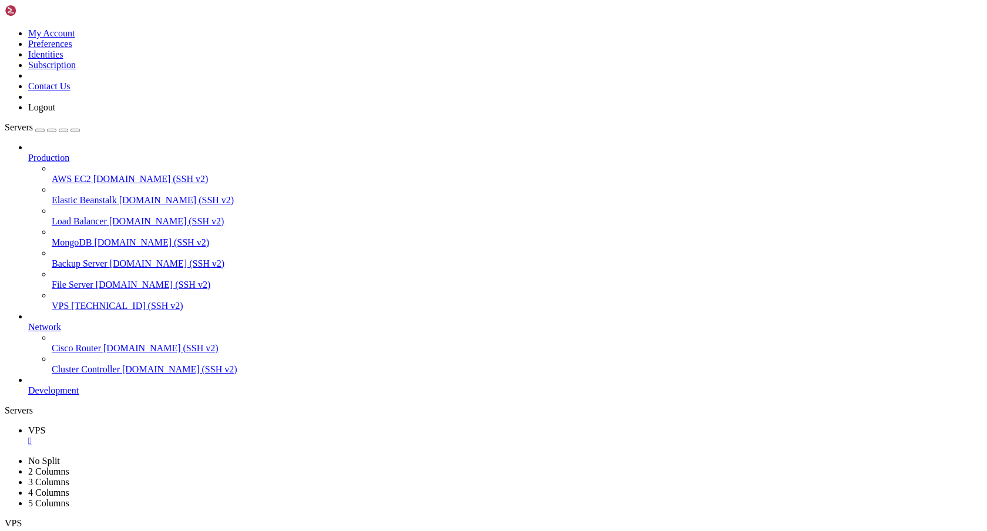
copy div "docker logs -f b2b-vite --- Running entrypoint script as root --- [INFO] Node m…"
drag, startPoint x: 202, startPoint y: 1023, endPoint x: 36, endPoint y: 1025, distance: 166.3
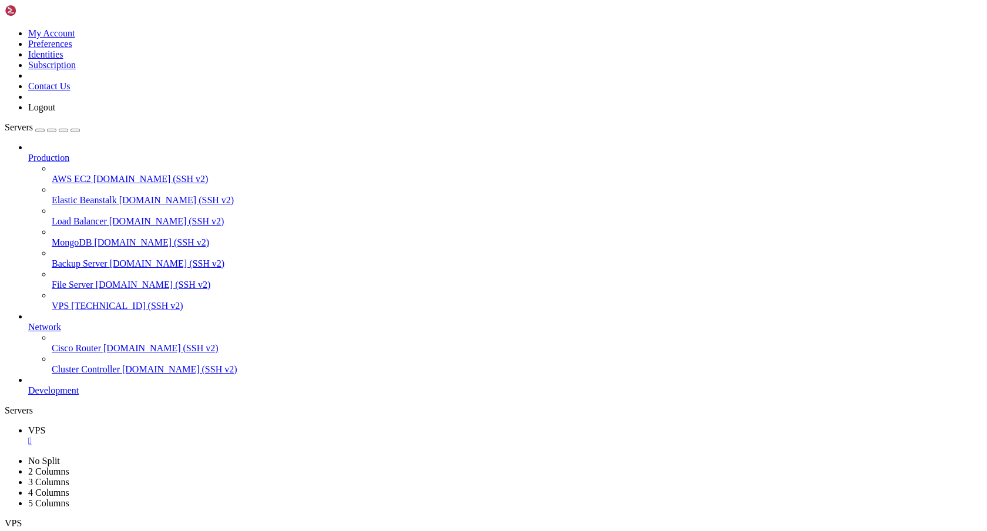
copy span "Network: http://172.18.0.2:5173/"
drag, startPoint x: 10, startPoint y: 720, endPoint x: 173, endPoint y: 772, distance: 171.4
copy div "root@ubuntu:~/var/www/bizeelike# docker compose up -d [+] Running 4/4 ✔ Contain…"
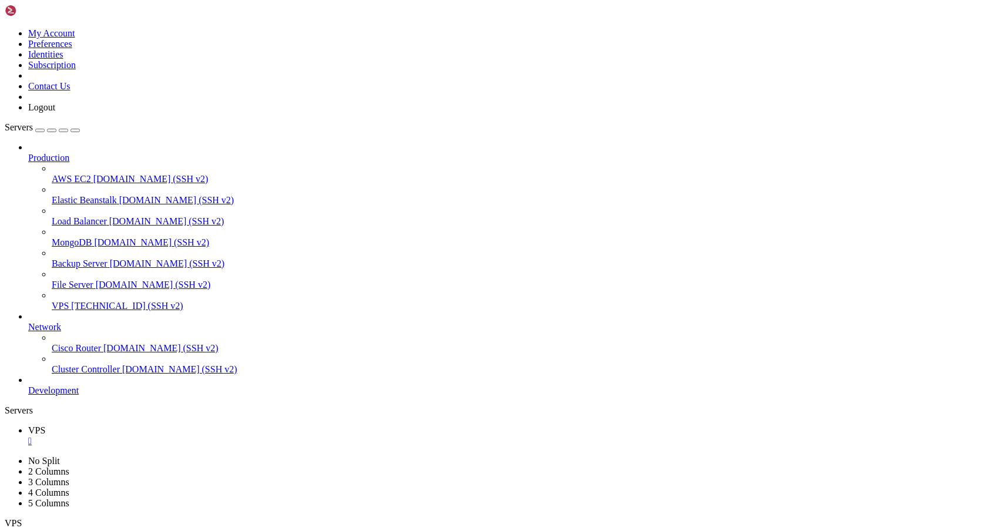
drag, startPoint x: 817, startPoint y: 1077, endPoint x: 9, endPoint y: 1028, distance: 808.9
copy div "root@ubuntu:~/var/www/bizeelike# docker ps -a CONTAINER ID IMAGE COMMAND CREATE…"
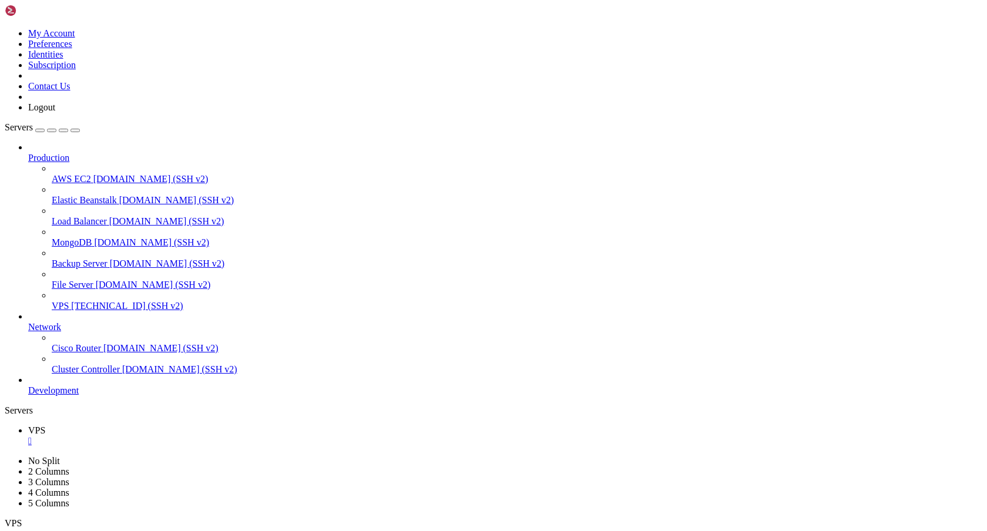
scroll to position [35665, 0]
drag, startPoint x: 175, startPoint y: 1064, endPoint x: 160, endPoint y: 1076, distance: 19.2
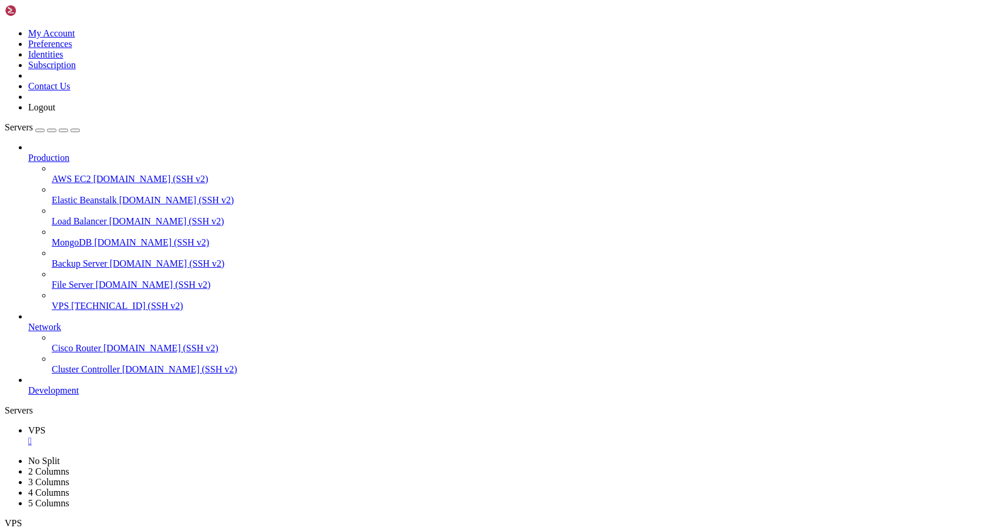
copy div "sudo ufw status Status: inactive"
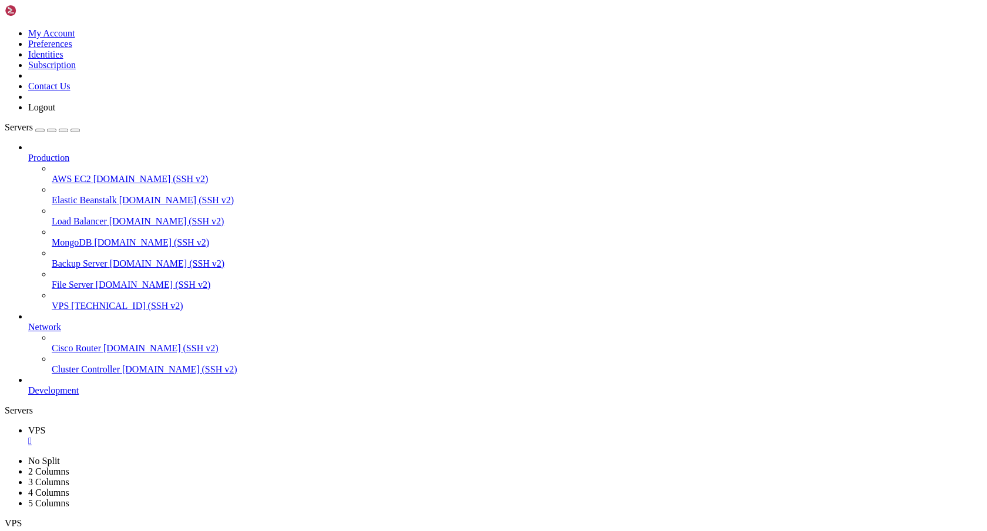
scroll to position [36242, 0]
drag, startPoint x: 145, startPoint y: 927, endPoint x: 211, endPoint y: 927, distance: 65.8
drag, startPoint x: 141, startPoint y: 871, endPoint x: 216, endPoint y: 869, distance: 74.7
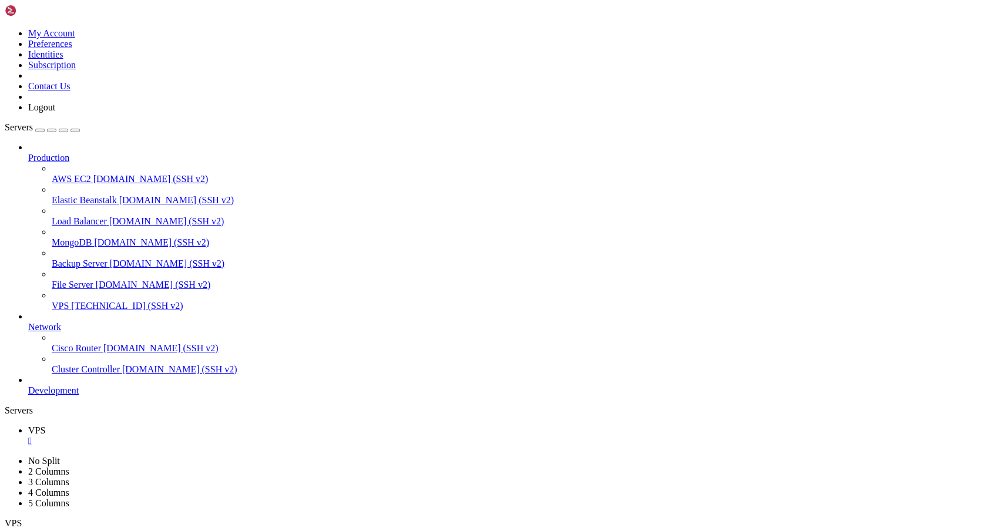
drag, startPoint x: 170, startPoint y: 977, endPoint x: 206, endPoint y: 1081, distance: 109.8
copy div "sudo ss -tulnp | grep LISTEN tcp LISTEN 0 4096 0.0.0.0:8000 0.0.0.0:* users:(("…"
drag, startPoint x: 9, startPoint y: 753, endPoint x: 411, endPoint y: 1074, distance: 514.7
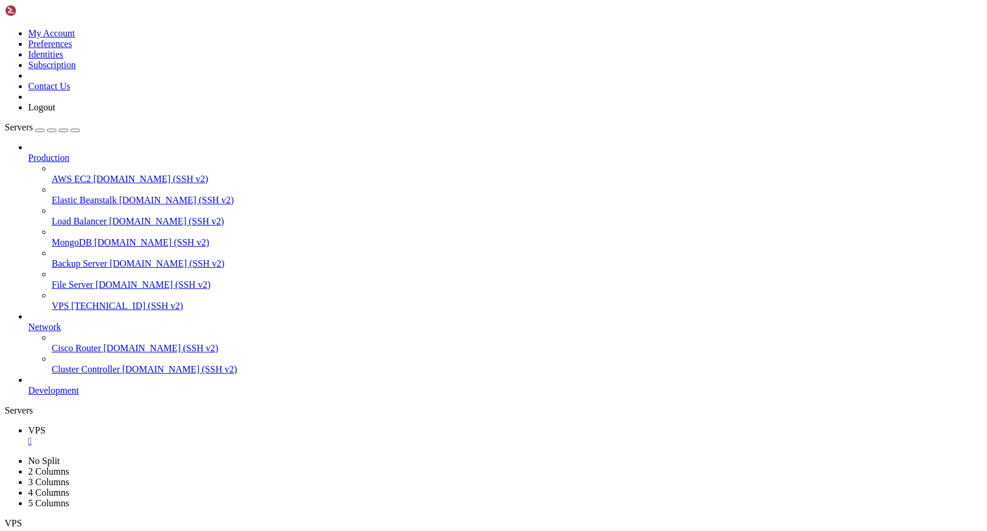
copy div "90173 374M DOCKER-USER 0 -- * * 0.0.0.0/0 0.0.0.0/0 90173 374M DOCKER-FORWARD 0…"
drag, startPoint x: 403, startPoint y: 1076, endPoint x: 11, endPoint y: 823, distance: 466.9
copy div "root@ubuntu:~/var/www/bizeelike# sudo ufw enable Command may disrupt existing s…"
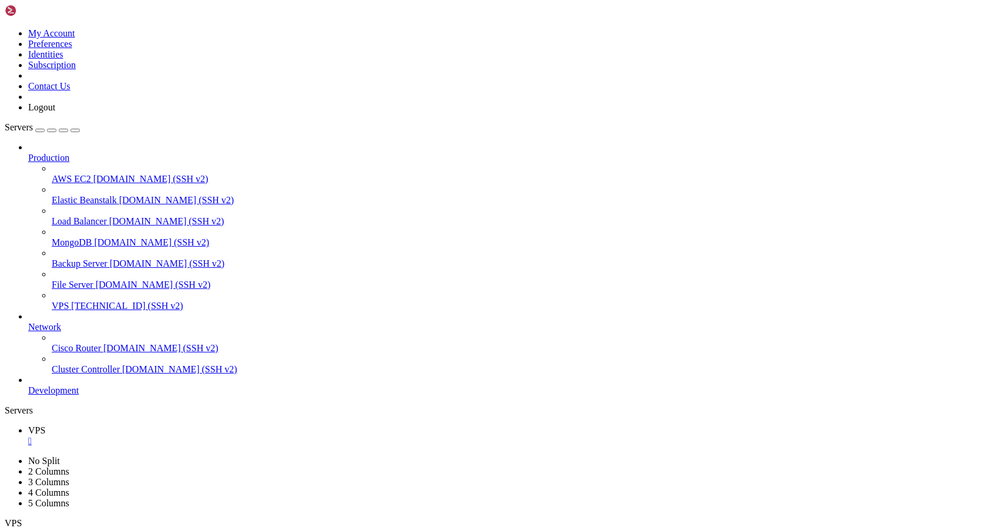
scroll to position [36926, 0]
